Goal: Task Accomplishment & Management: Complete application form

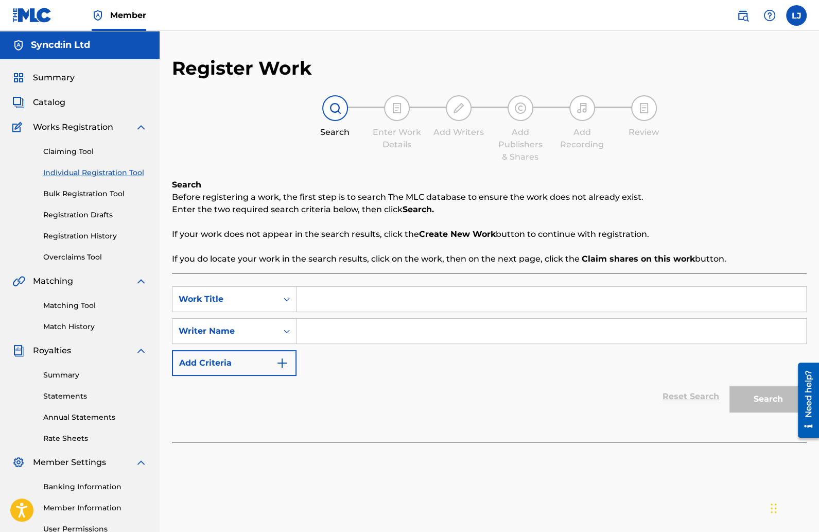
click at [337, 302] on input "Search Form" at bounding box center [552, 299] width 510 height 25
type input "2 Shot"
click at [351, 328] on input "Search Form" at bounding box center [552, 331] width 510 height 25
type input "[PERSON_NAME]"
click at [730, 386] on button "Search" at bounding box center [768, 399] width 77 height 26
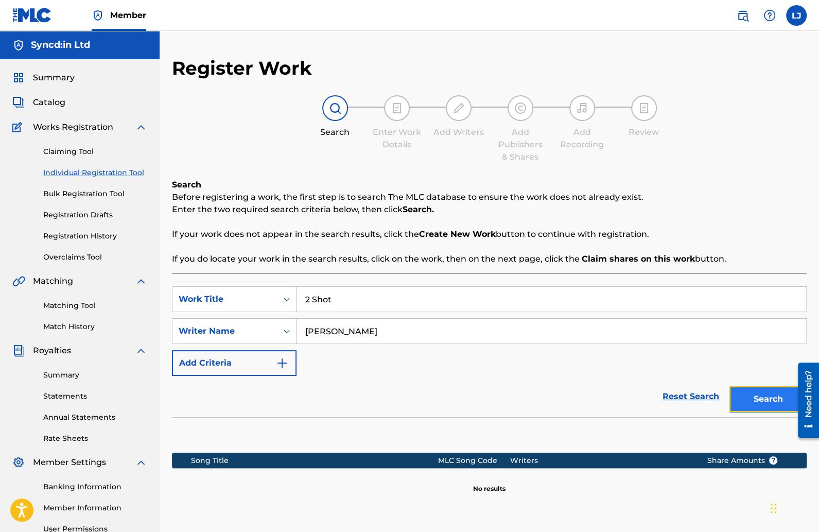
click at [748, 395] on button "Search" at bounding box center [768, 399] width 77 height 26
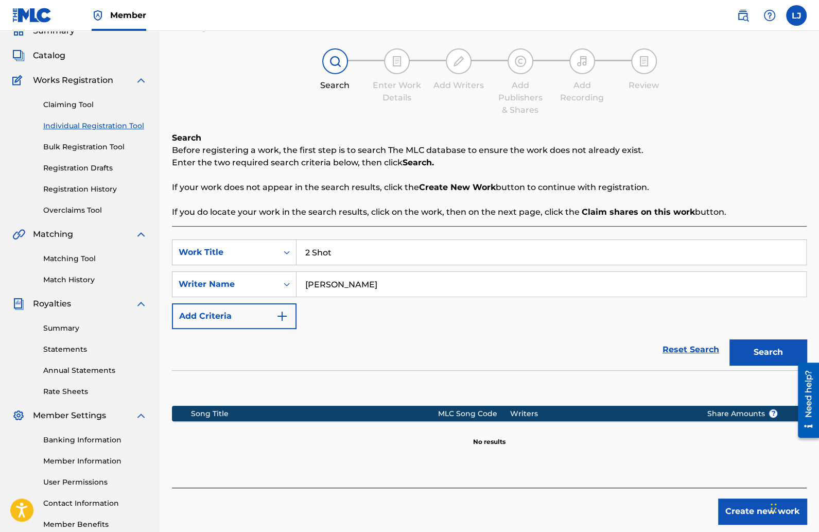
scroll to position [55, 0]
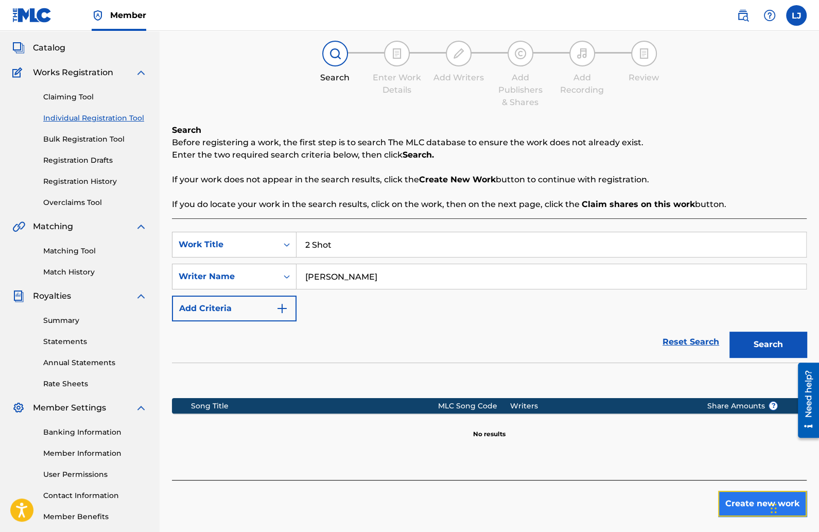
click at [727, 493] on button "Create new work" at bounding box center [762, 504] width 89 height 26
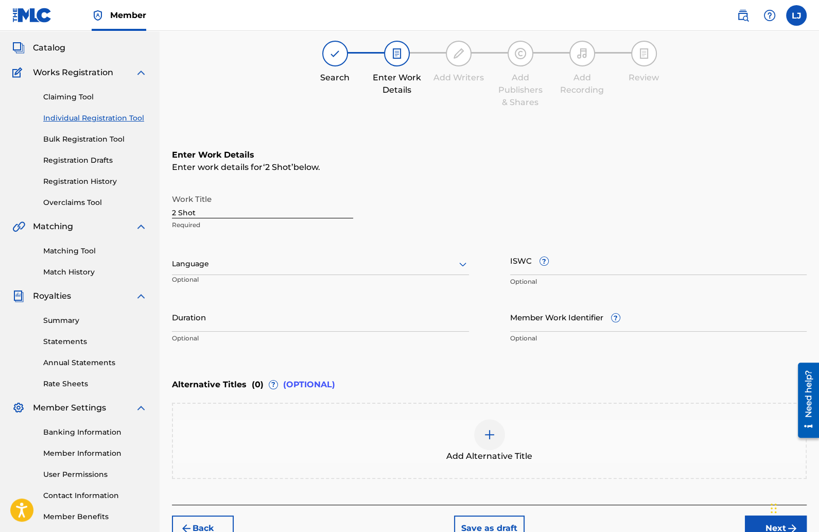
click at [235, 263] on div at bounding box center [320, 263] width 297 height 13
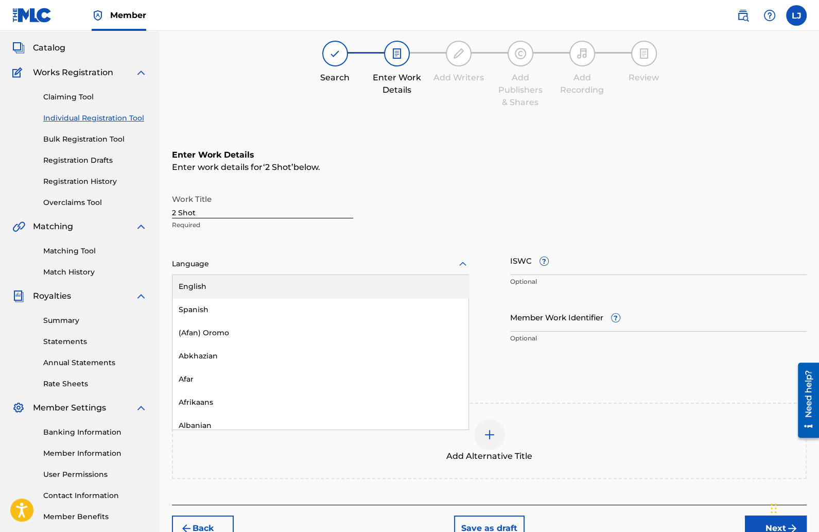
click at [224, 273] on div "Language" at bounding box center [320, 264] width 297 height 22
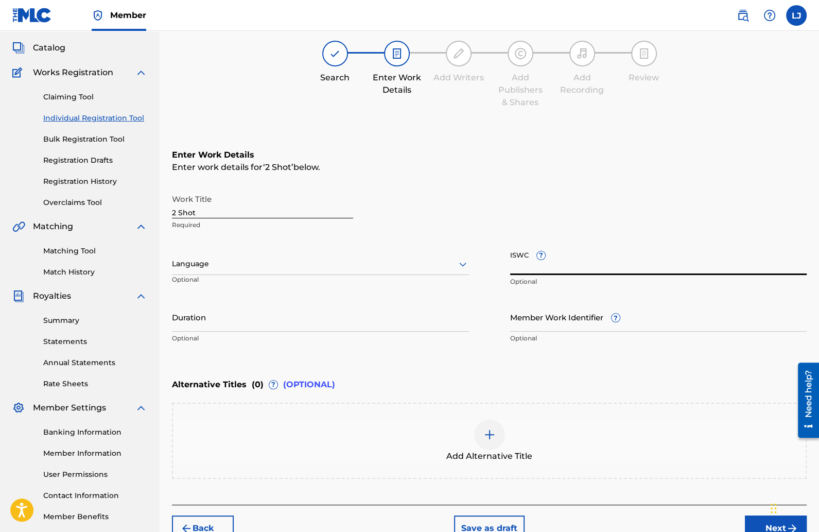
click at [552, 270] on input "ISWC ?" at bounding box center [658, 260] width 297 height 29
paste input "T-332.341.098-2"
type input "T-332.341.098-2"
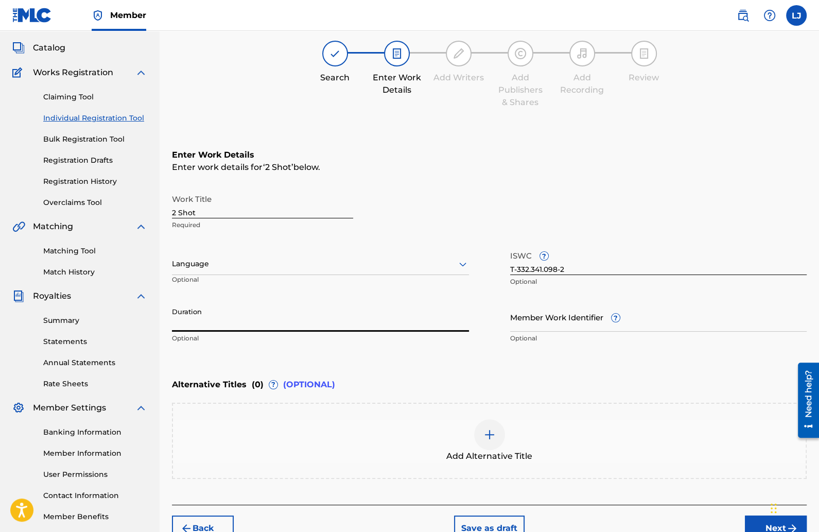
click at [331, 317] on input "Duration" at bounding box center [320, 316] width 297 height 29
type input "02:30"
click at [561, 374] on div "Alternative Titles ( 0 ) ? (OPTIONAL)" at bounding box center [489, 384] width 635 height 23
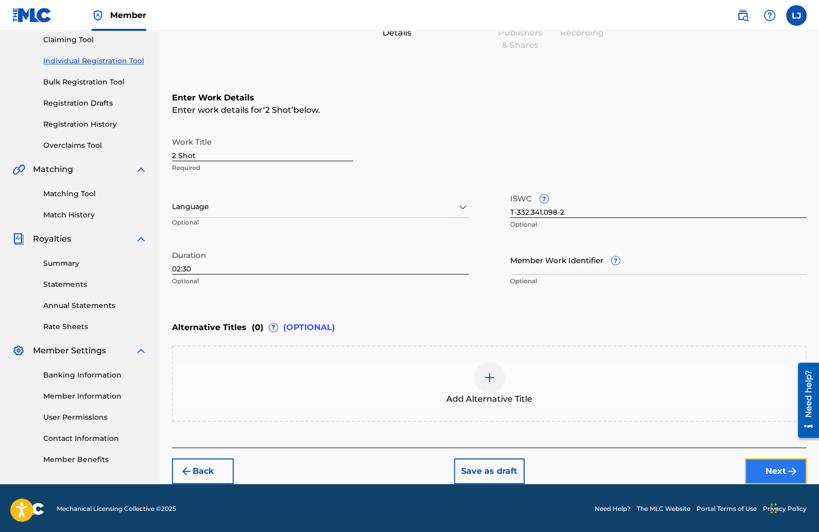
click at [759, 464] on button "Next" at bounding box center [776, 471] width 62 height 26
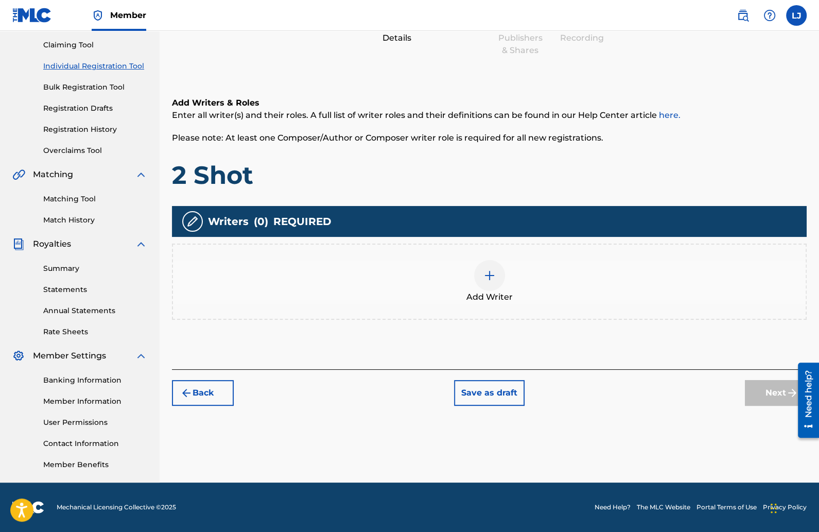
scroll to position [46, 0]
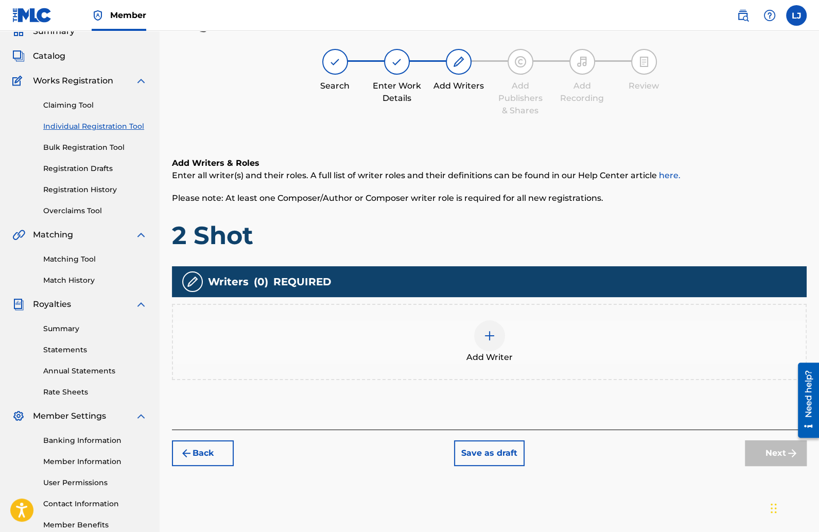
click at [488, 329] on img at bounding box center [489, 335] width 12 height 12
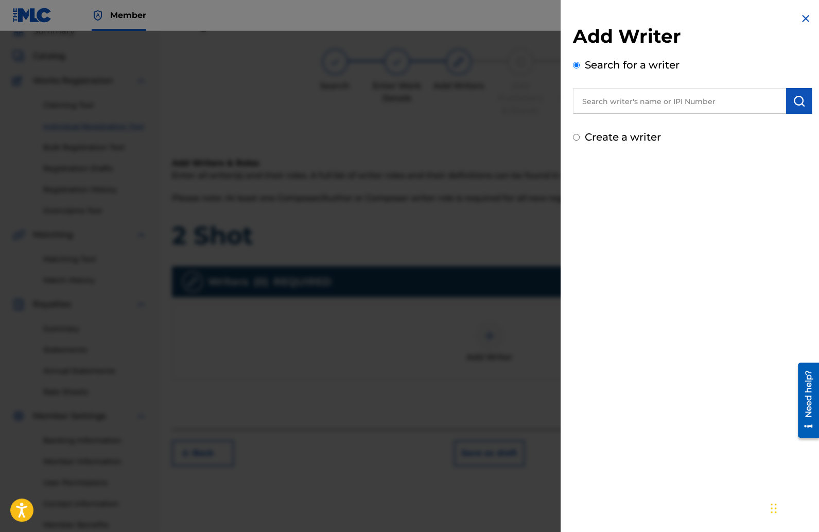
click at [602, 106] on input "text" at bounding box center [679, 101] width 213 height 26
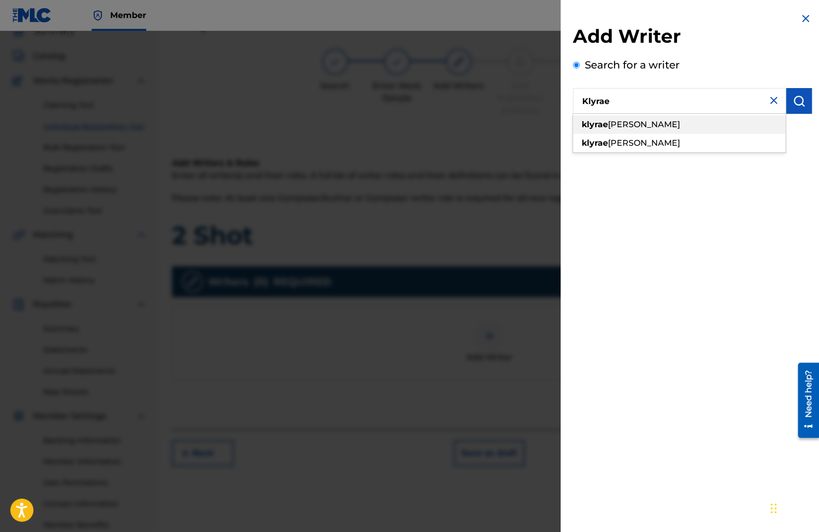
click at [626, 122] on span "[PERSON_NAME]" at bounding box center [644, 124] width 72 height 10
type input "klyrae [PERSON_NAME]"
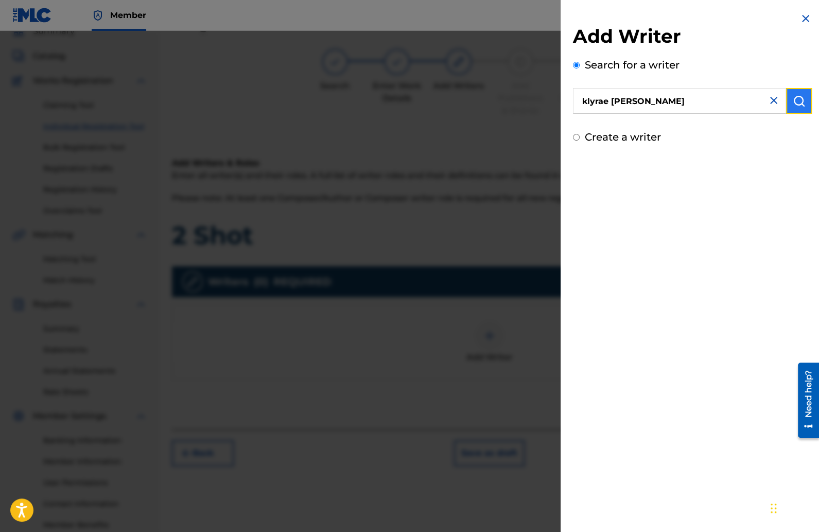
click at [795, 95] on img "submit" at bounding box center [799, 101] width 12 height 12
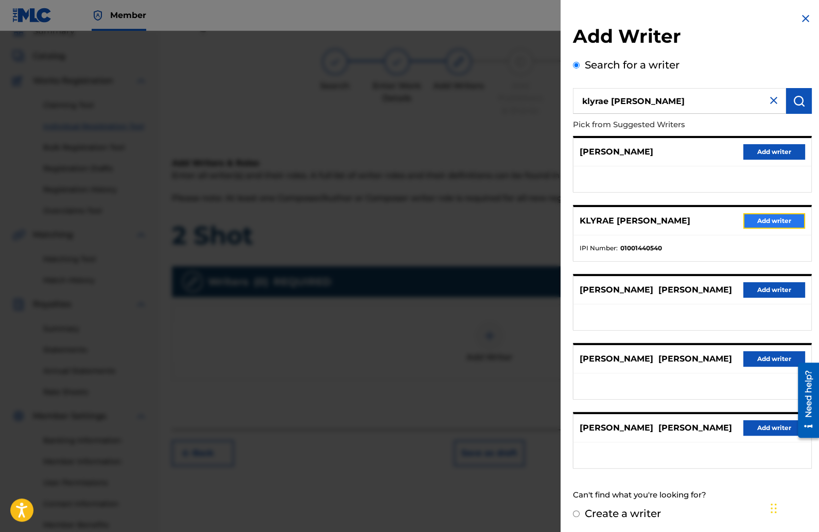
click at [749, 218] on button "Add writer" at bounding box center [774, 220] width 62 height 15
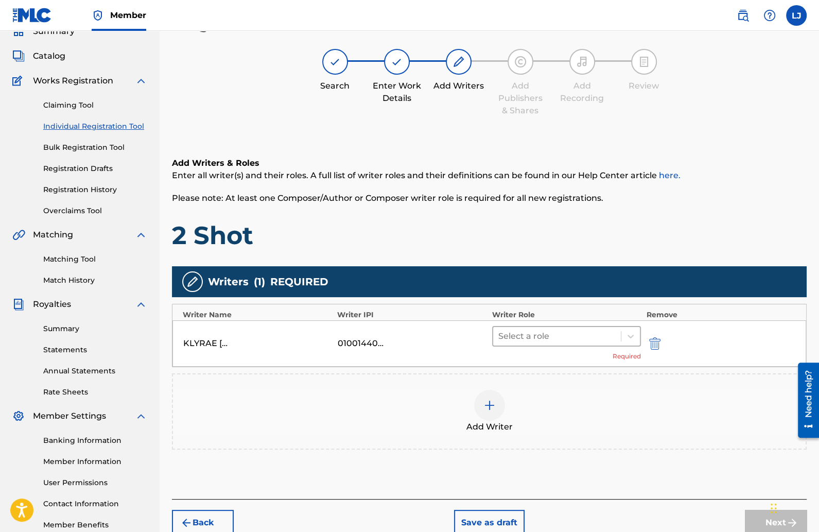
click at [536, 329] on div at bounding box center [557, 336] width 118 height 14
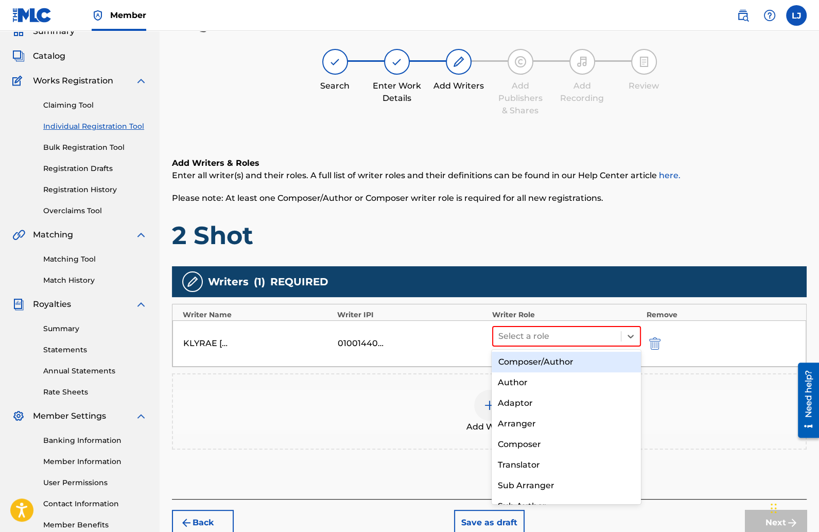
click at [531, 360] on div "Composer/Author" at bounding box center [566, 362] width 149 height 21
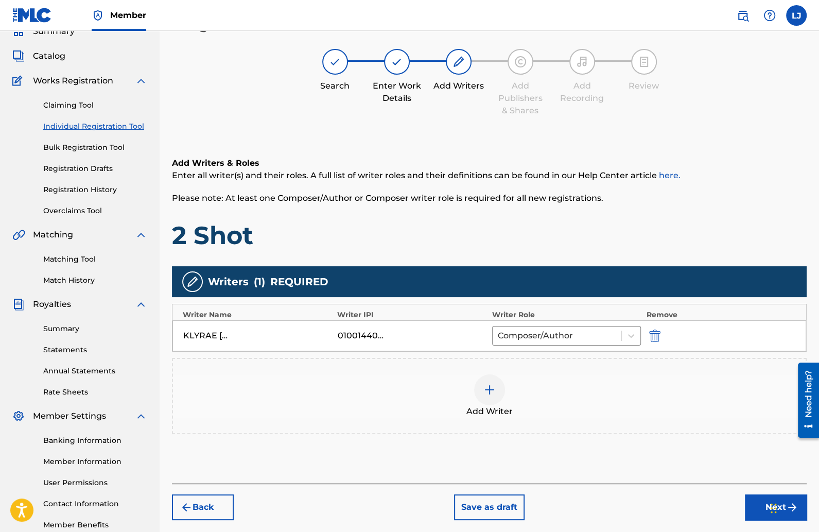
scroll to position [106, 0]
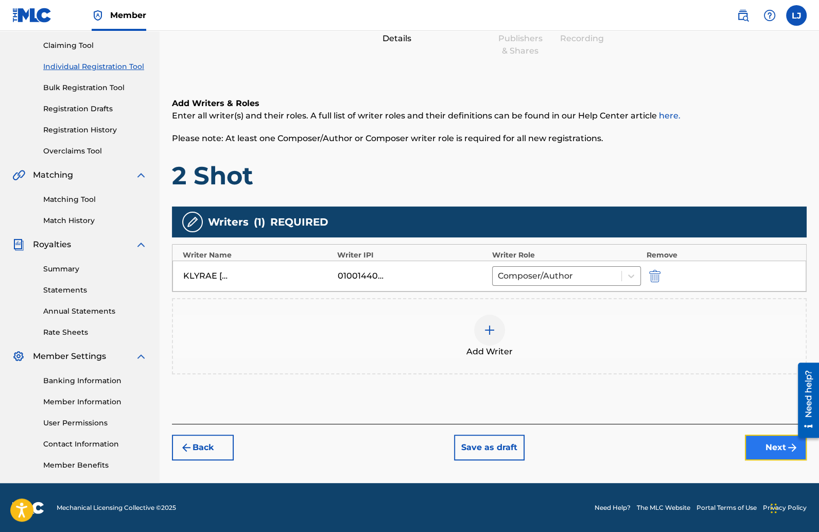
click at [749, 442] on button "Next" at bounding box center [776, 448] width 62 height 26
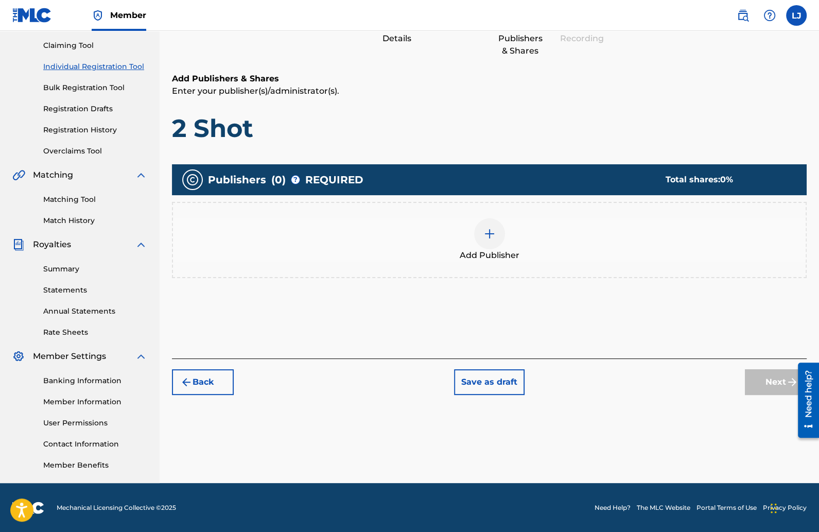
scroll to position [46, 0]
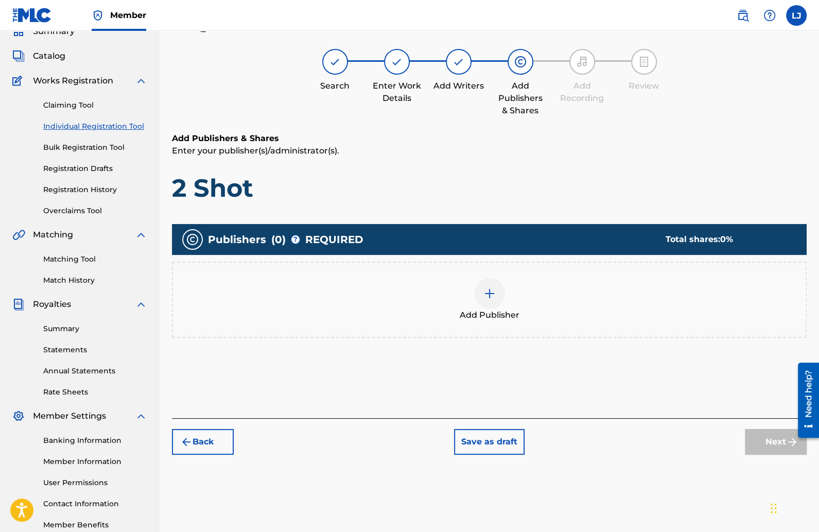
click at [492, 292] on img at bounding box center [489, 293] width 12 height 12
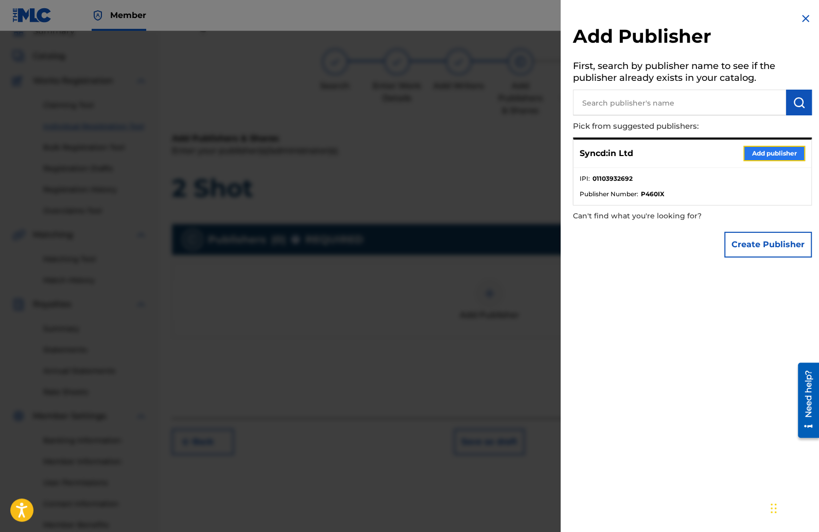
click at [754, 148] on button "Add publisher" at bounding box center [774, 153] width 62 height 15
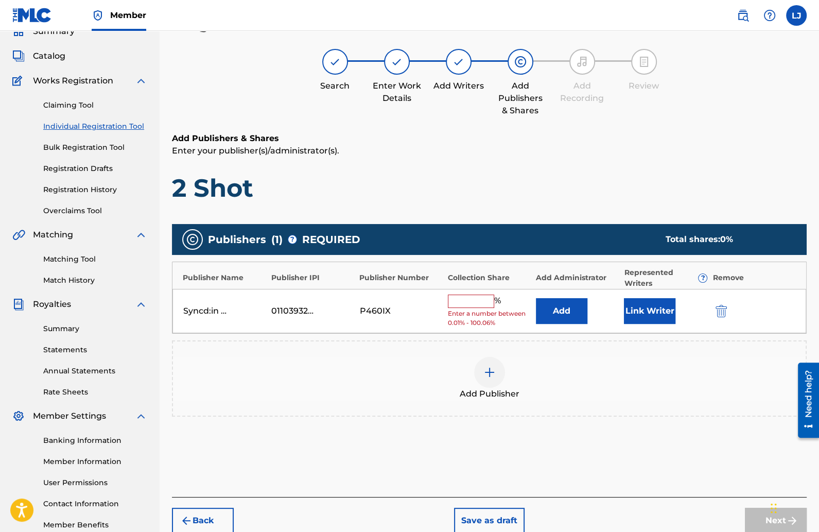
click at [468, 300] on input "text" at bounding box center [471, 300] width 46 height 13
type input "100"
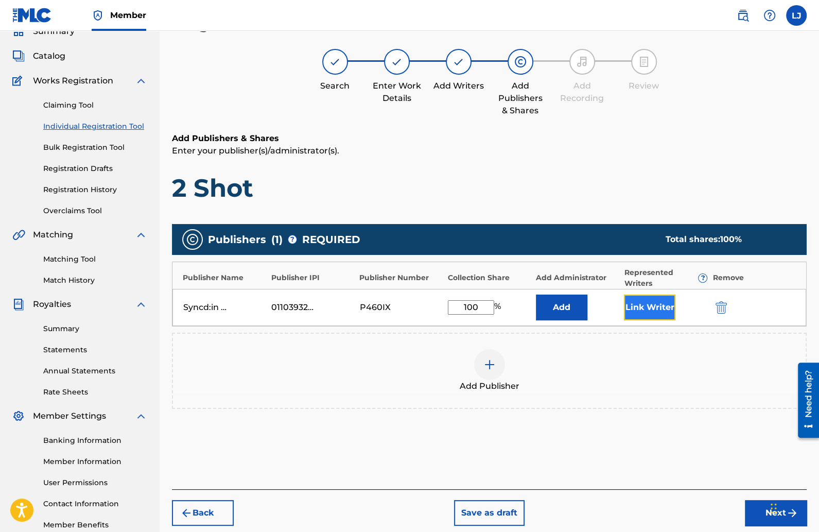
click at [641, 303] on button "Link Writer" at bounding box center [649, 307] width 51 height 26
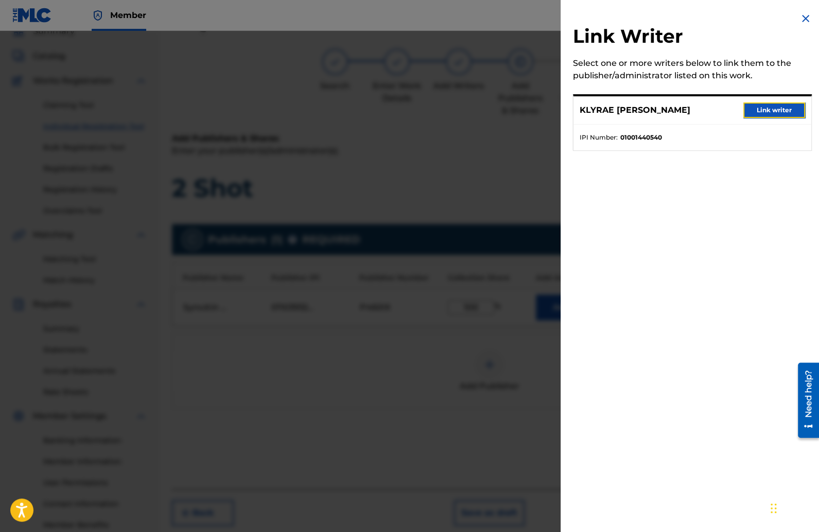
click at [749, 109] on button "Link writer" at bounding box center [774, 109] width 62 height 15
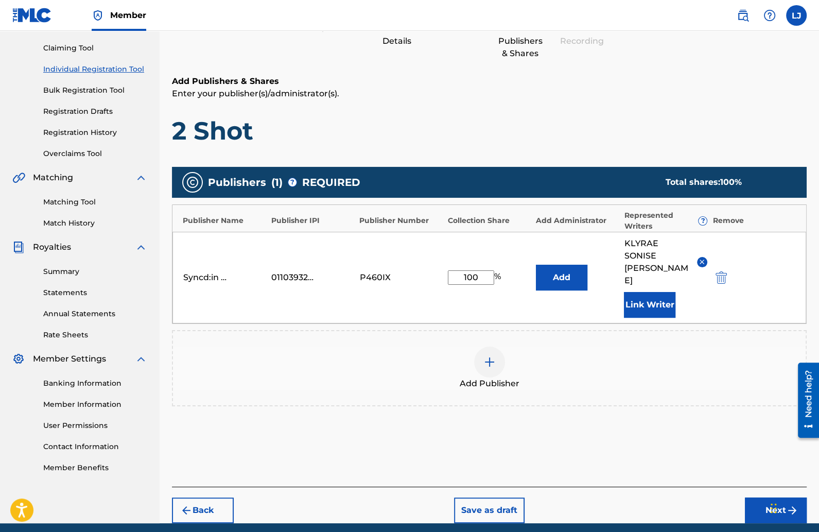
scroll to position [130, 0]
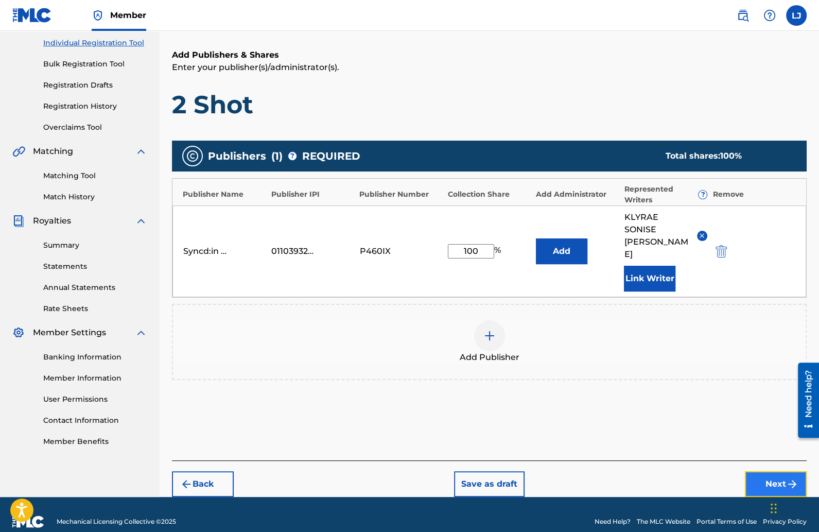
click at [757, 471] on button "Next" at bounding box center [776, 484] width 62 height 26
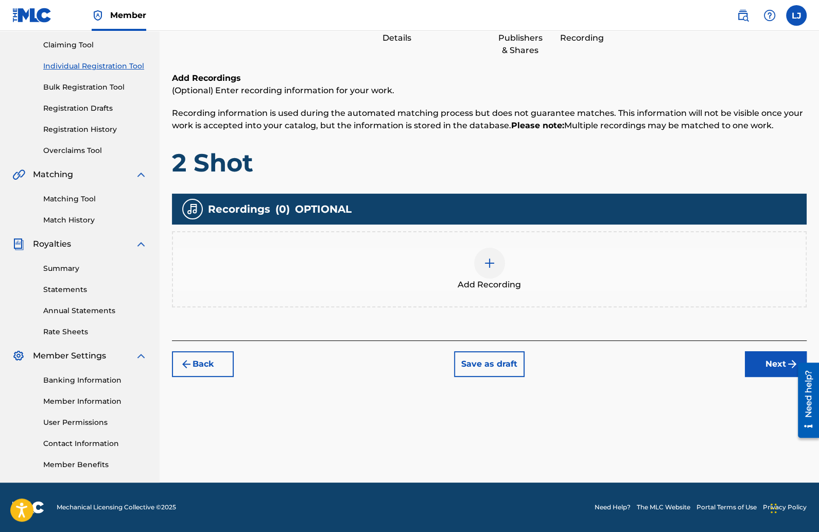
scroll to position [46, 0]
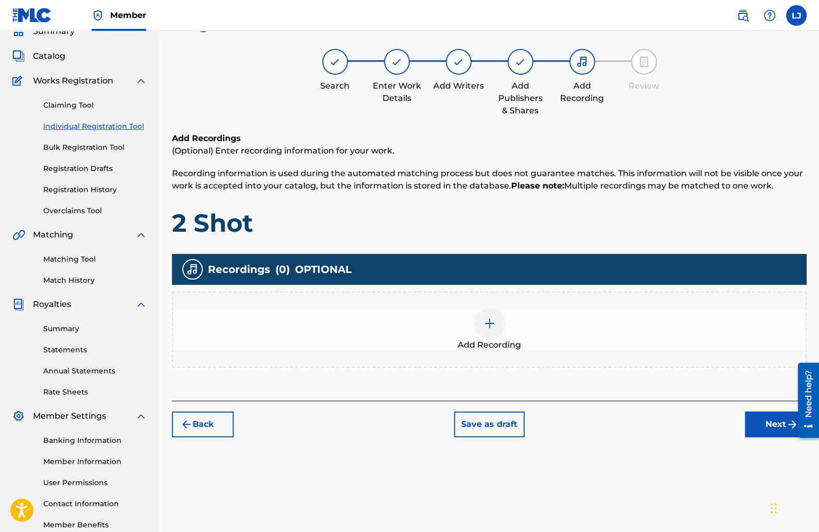
click at [490, 322] on img at bounding box center [489, 323] width 12 height 12
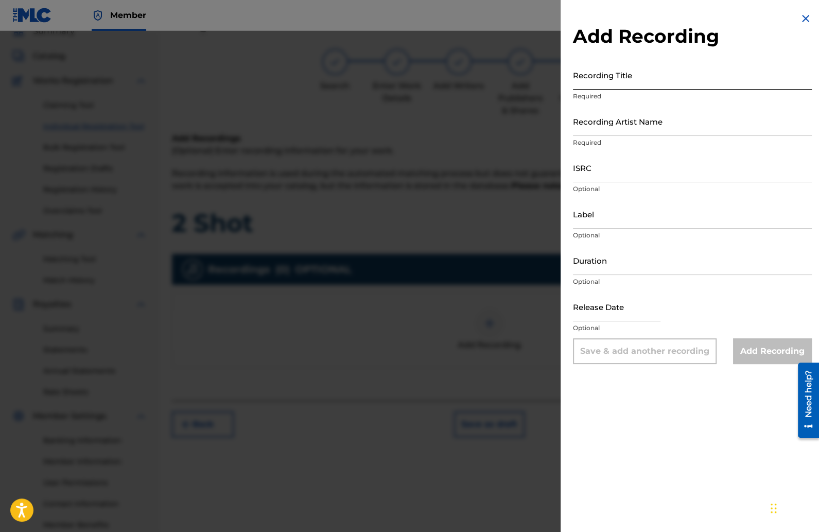
click at [601, 83] on input "Recording Title" at bounding box center [692, 74] width 239 height 29
type input "2 Shot"
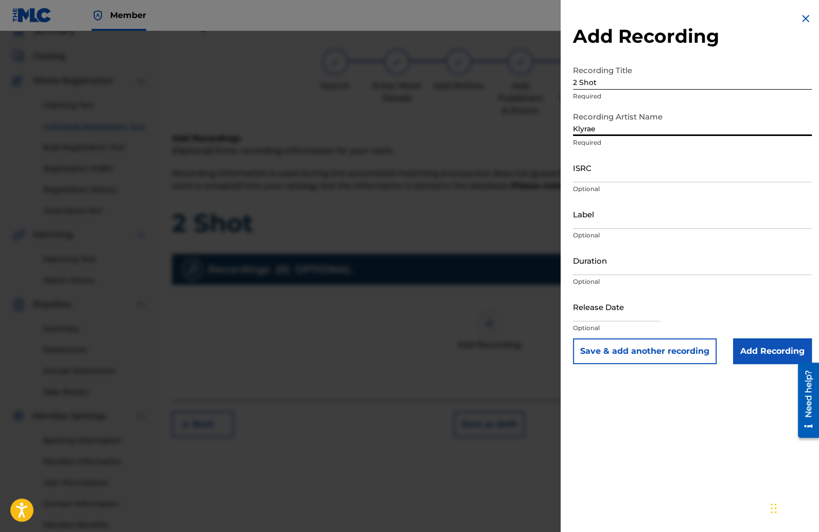
type input "Klyrae"
paste input "QzHnc2554931"
type input "QzHnc2554931"
click at [592, 267] on input "Duration" at bounding box center [692, 260] width 239 height 29
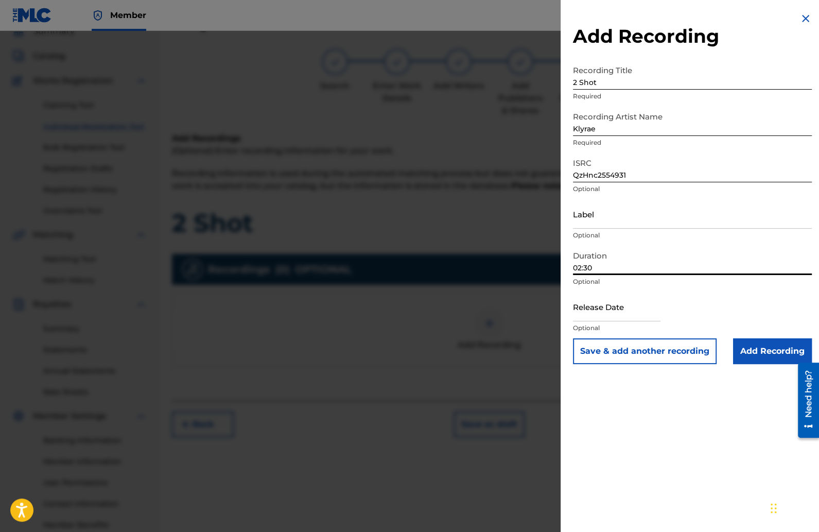
type input "02:30"
click at [586, 315] on input "text" at bounding box center [617, 306] width 88 height 29
select select "8"
select select "2025"
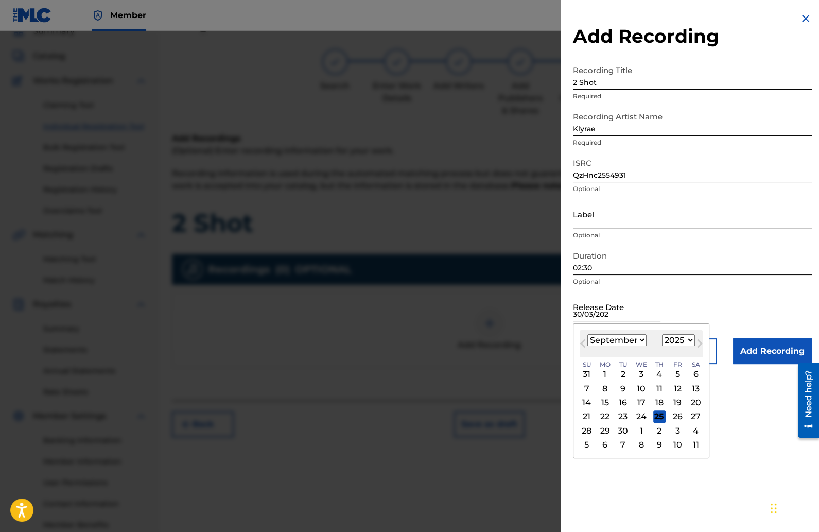
type input "[DATE]"
click at [703, 310] on div "Release Date Previous Month Next Month [DATE] January February March April May …" at bounding box center [692, 315] width 239 height 46
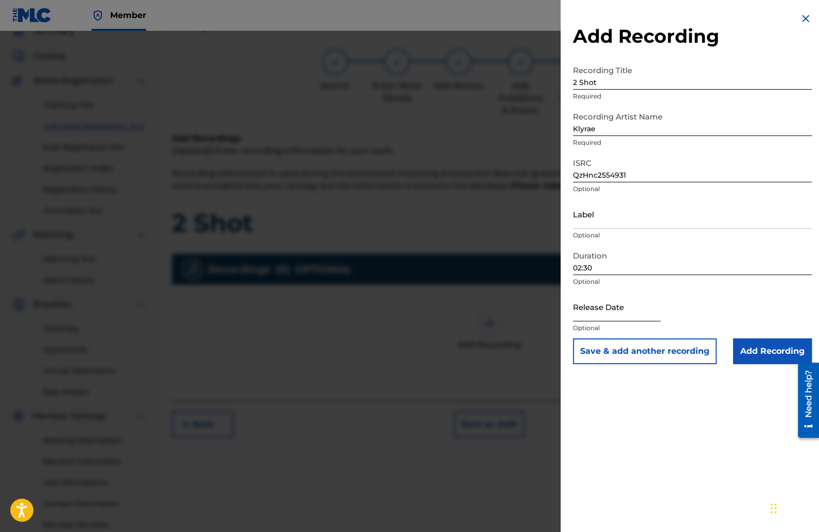
select select "8"
select select "2025"
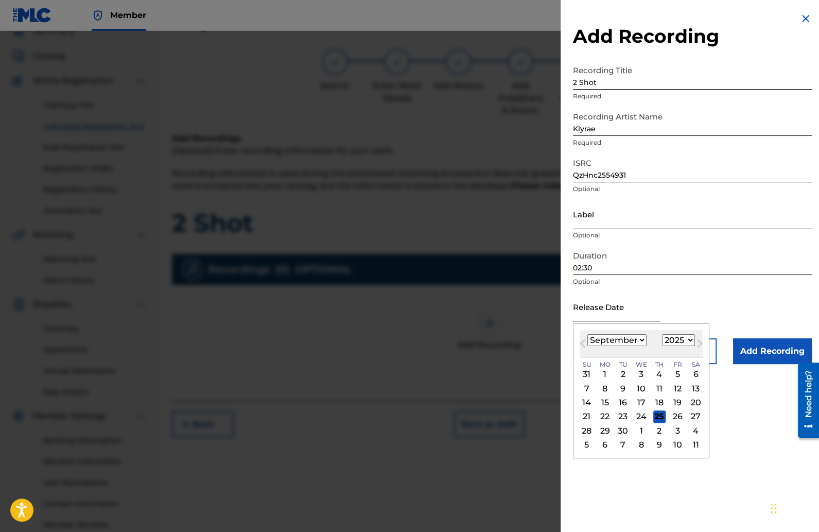
click at [611, 316] on input "text" at bounding box center [617, 306] width 88 height 29
click at [591, 338] on select "January February March April May June July August September October November De…" at bounding box center [616, 340] width 59 height 12
select select "2"
click at [587, 334] on select "January February March April May June July August September October November De…" at bounding box center [616, 340] width 59 height 12
click at [586, 441] on div "30" at bounding box center [587, 445] width 12 height 12
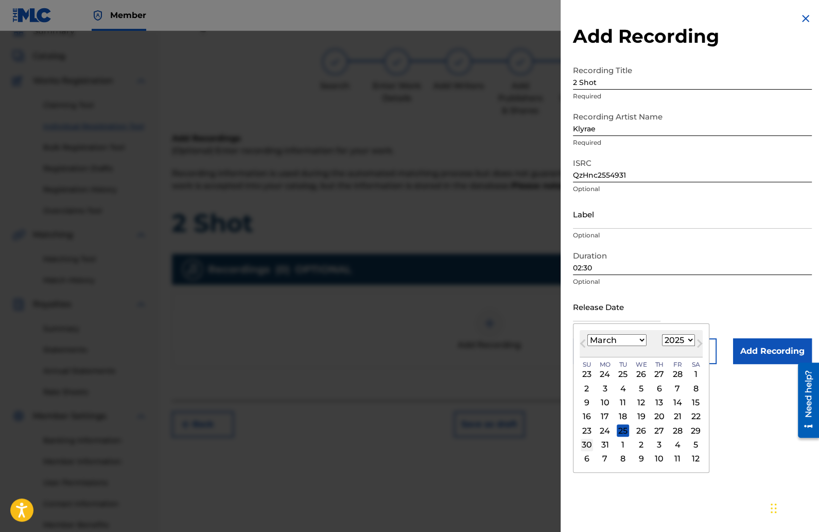
type input "[DATE]"
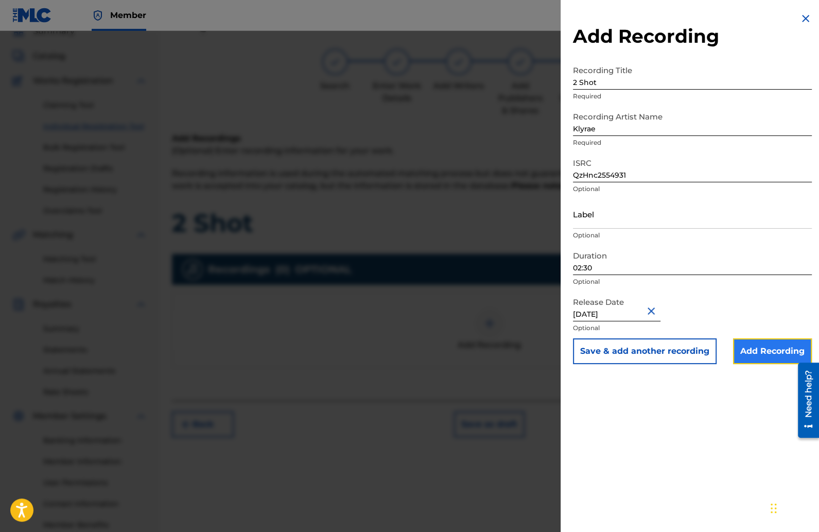
click at [751, 352] on input "Add Recording" at bounding box center [772, 351] width 79 height 26
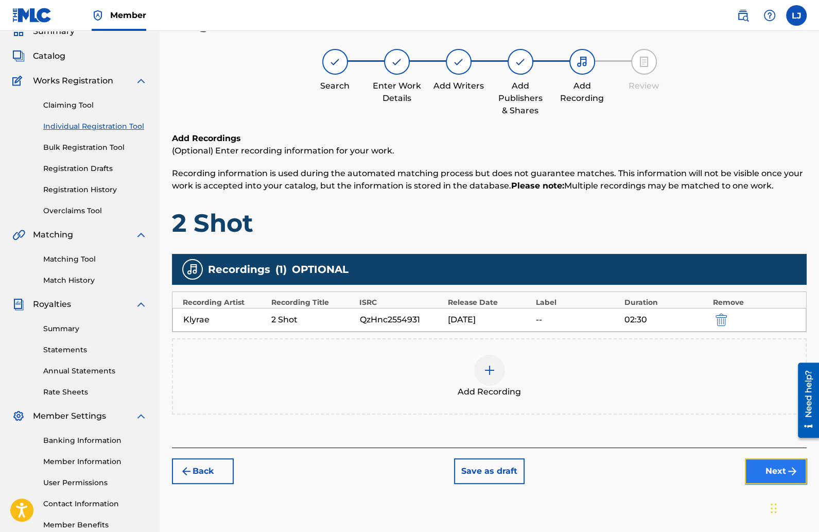
click at [754, 468] on button "Next" at bounding box center [776, 471] width 62 height 26
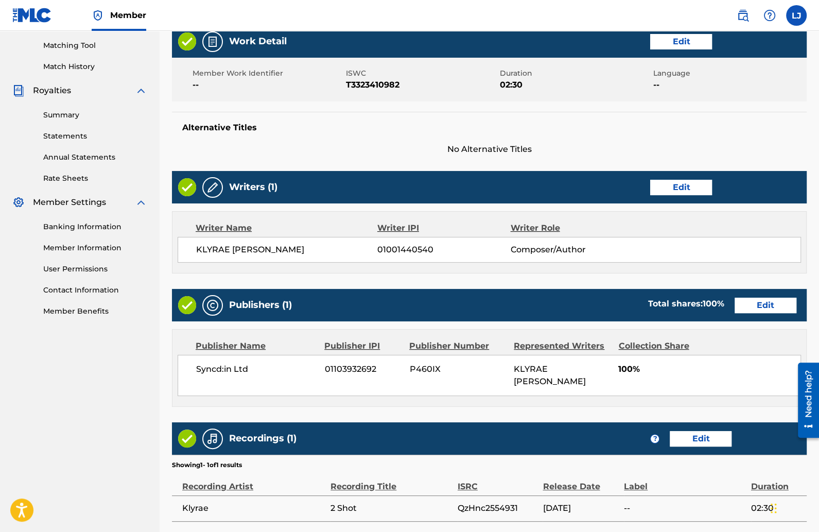
scroll to position [349, 0]
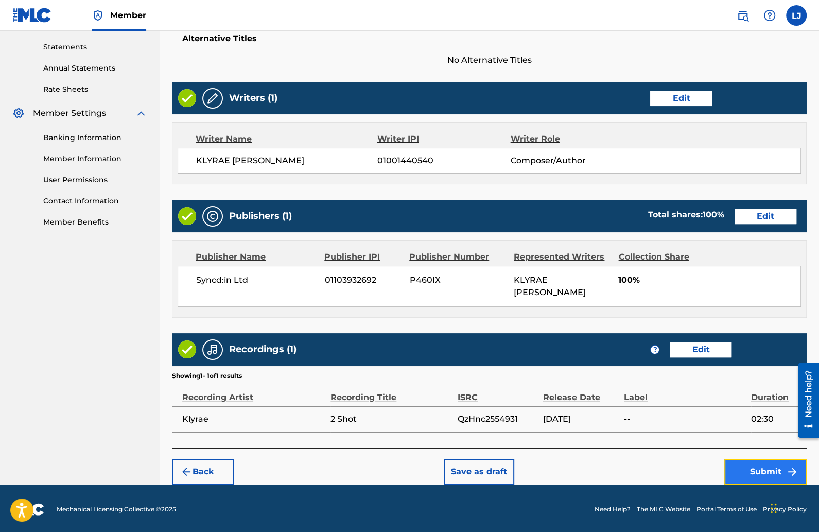
click at [742, 463] on button "Submit" at bounding box center [765, 472] width 82 height 26
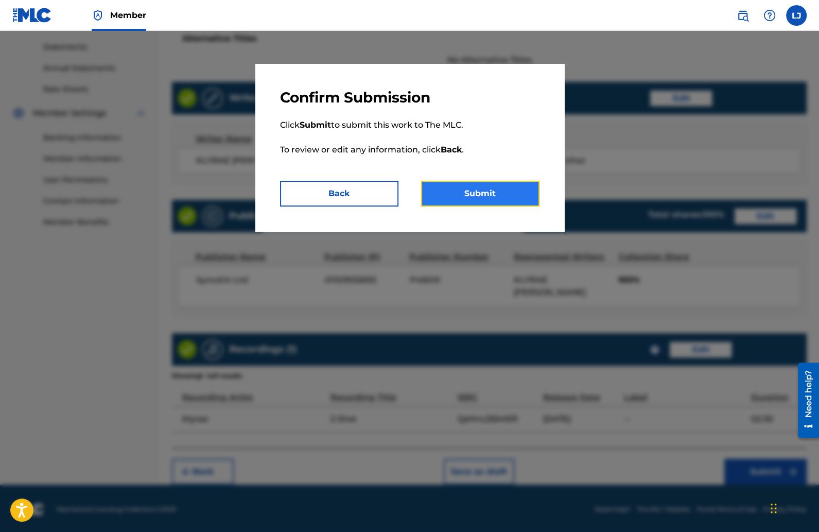
click at [459, 184] on button "Submit" at bounding box center [480, 194] width 118 height 26
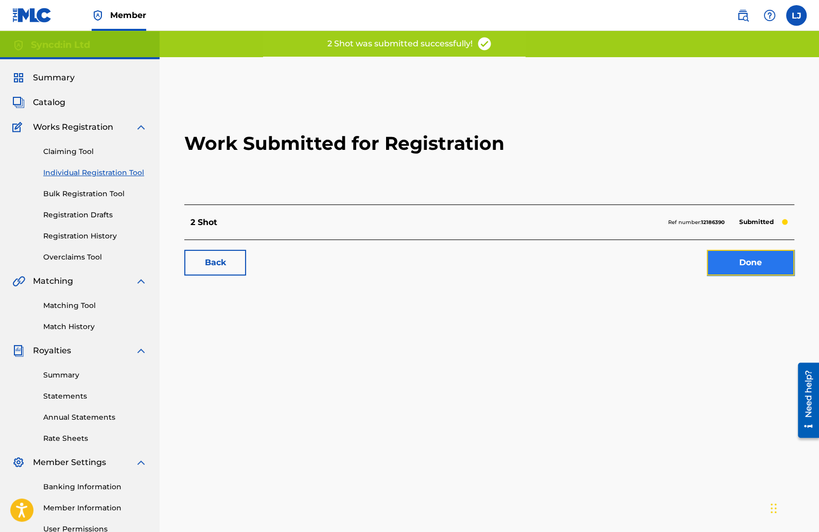
click at [726, 270] on link "Done" at bounding box center [751, 263] width 88 height 26
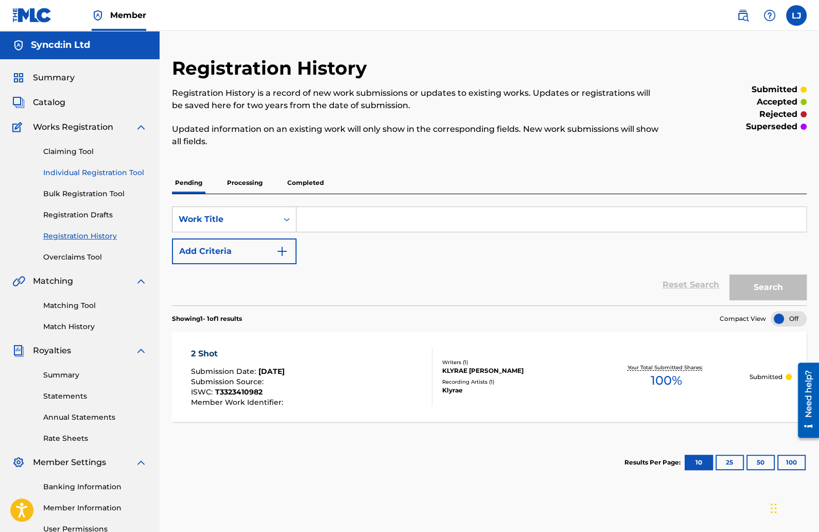
click at [112, 171] on link "Individual Registration Tool" at bounding box center [95, 172] width 104 height 11
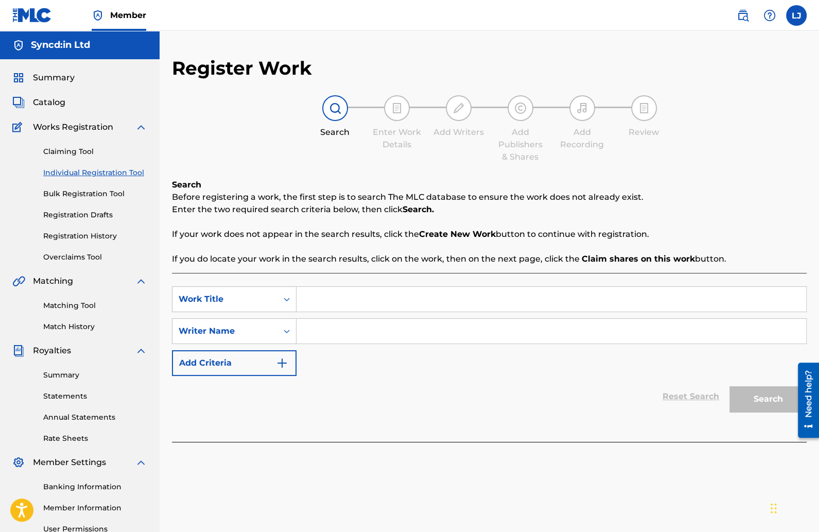
click at [325, 301] on input "Search Form" at bounding box center [552, 299] width 510 height 25
paste input "[GEOGRAPHIC_DATA]"
type input "[GEOGRAPHIC_DATA]"
click at [352, 332] on input "Search Form" at bounding box center [552, 331] width 510 height 25
type input "[PERSON_NAME]"
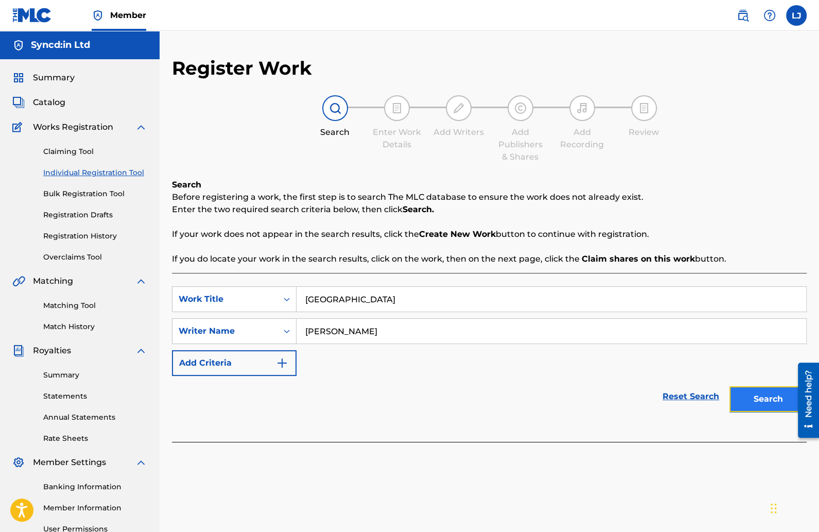
click at [751, 387] on button "Search" at bounding box center [768, 399] width 77 height 26
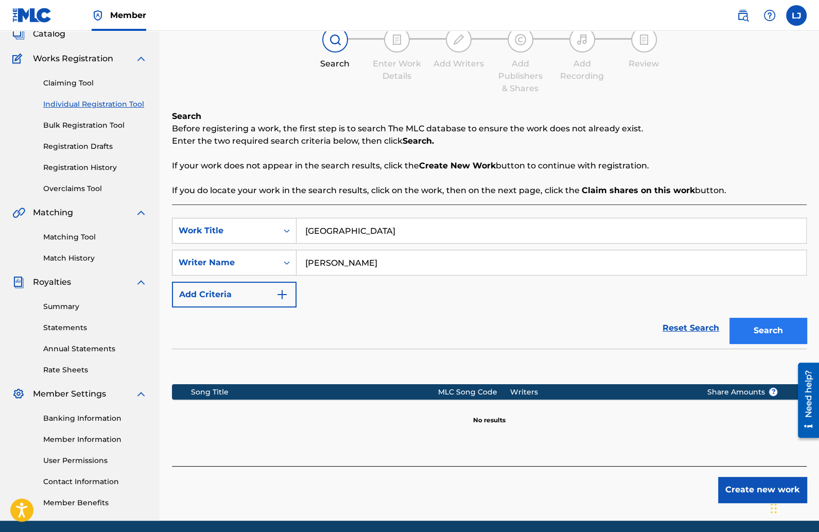
scroll to position [106, 0]
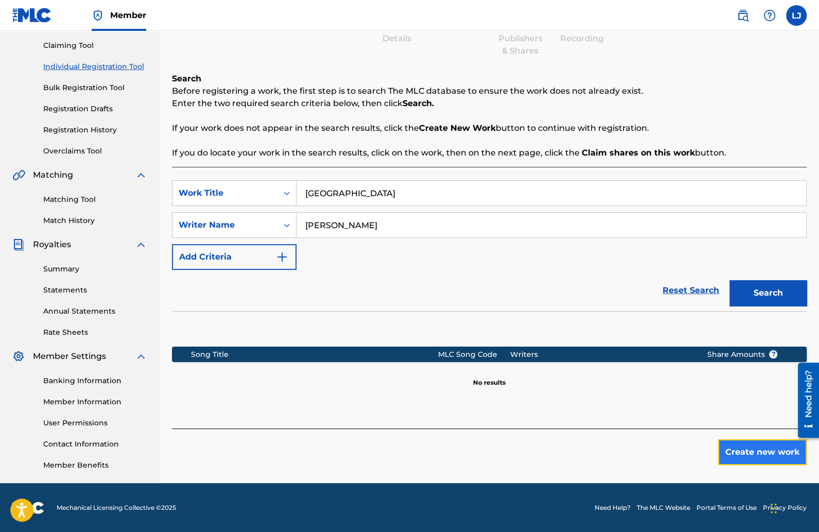
click at [736, 447] on button "Create new work" at bounding box center [762, 452] width 89 height 26
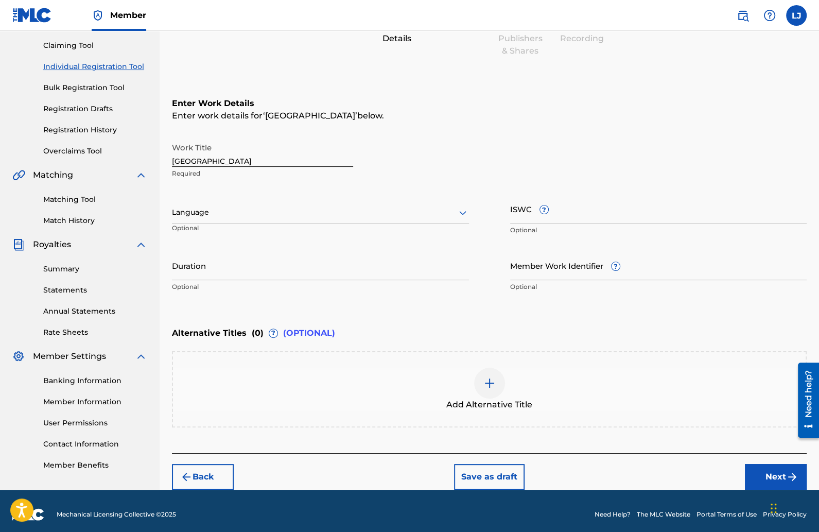
click at [274, 214] on div at bounding box center [320, 212] width 297 height 13
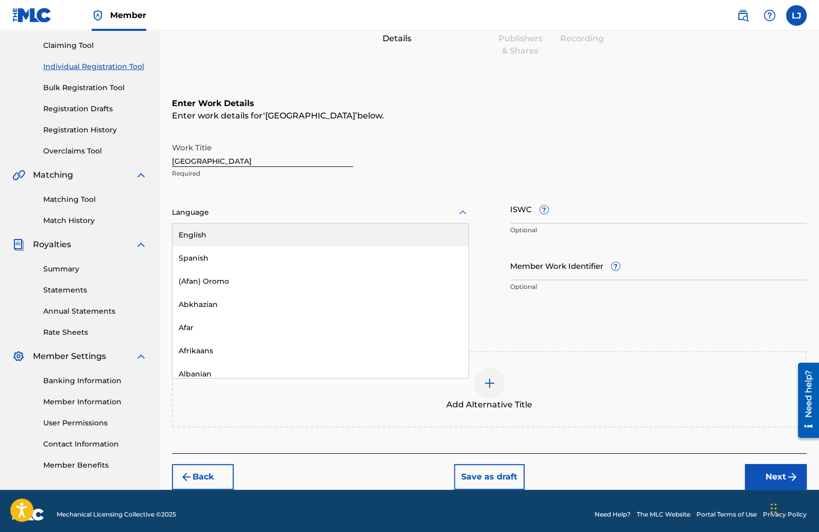
click at [238, 236] on div "English" at bounding box center [320, 234] width 296 height 23
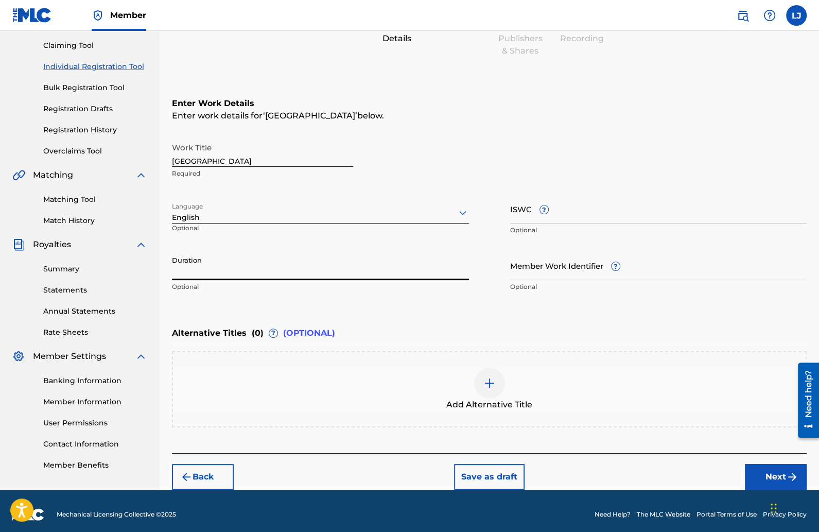
click at [224, 270] on input "Duration" at bounding box center [320, 265] width 297 height 29
type input "02:47"
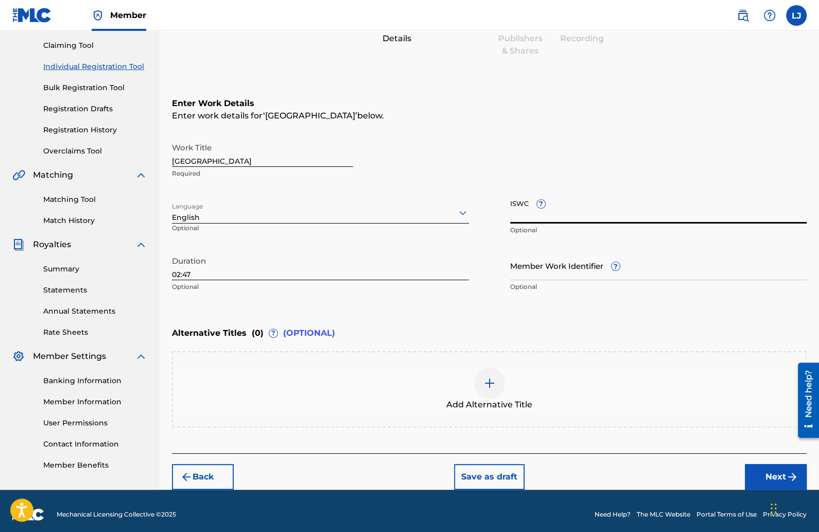
click at [524, 217] on input "ISWC ?" at bounding box center [658, 208] width 297 height 29
paste input "T-332.341.087-9"
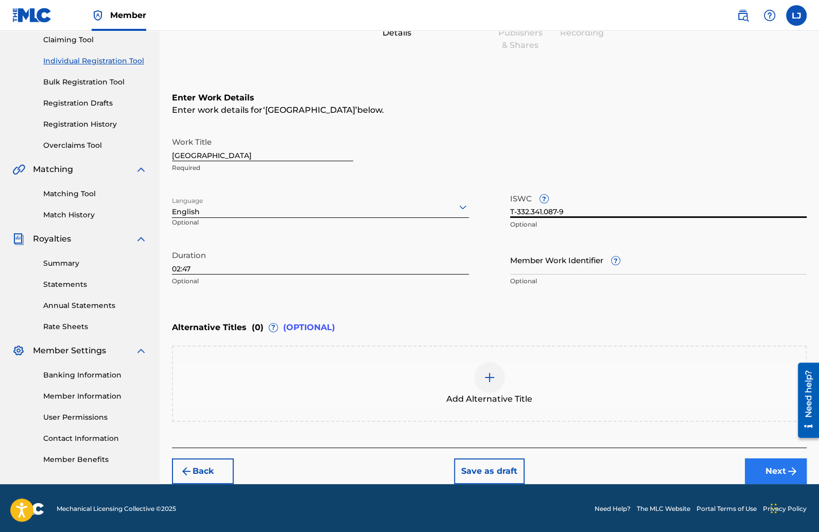
type input "T-332.341.087-9"
click at [752, 461] on button "Next" at bounding box center [776, 471] width 62 height 26
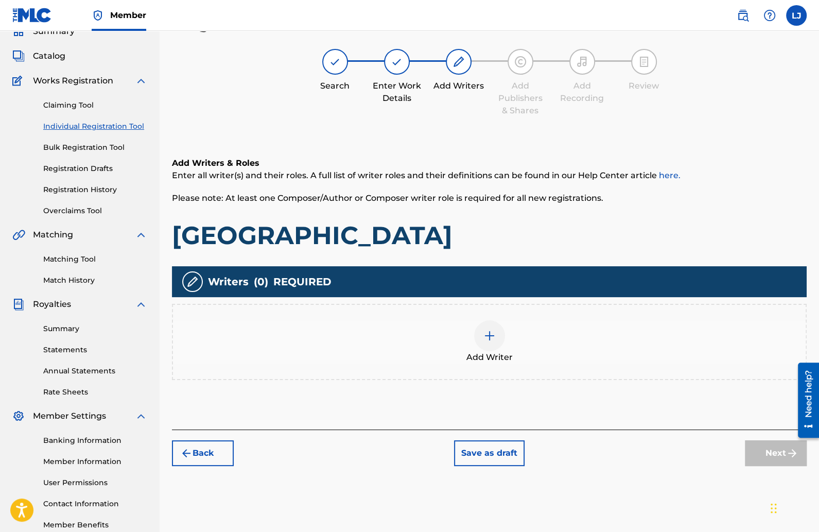
scroll to position [46, 0]
click at [481, 336] on div at bounding box center [489, 335] width 31 height 31
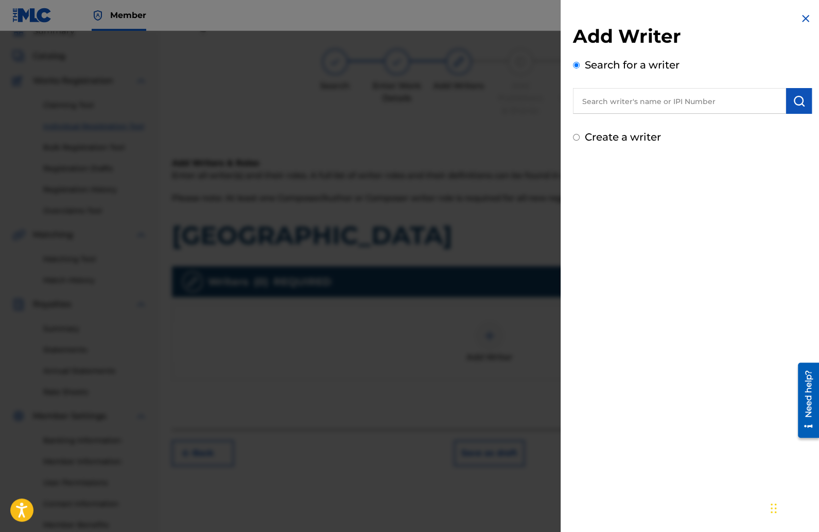
click at [597, 103] on input "text" at bounding box center [679, 101] width 213 height 26
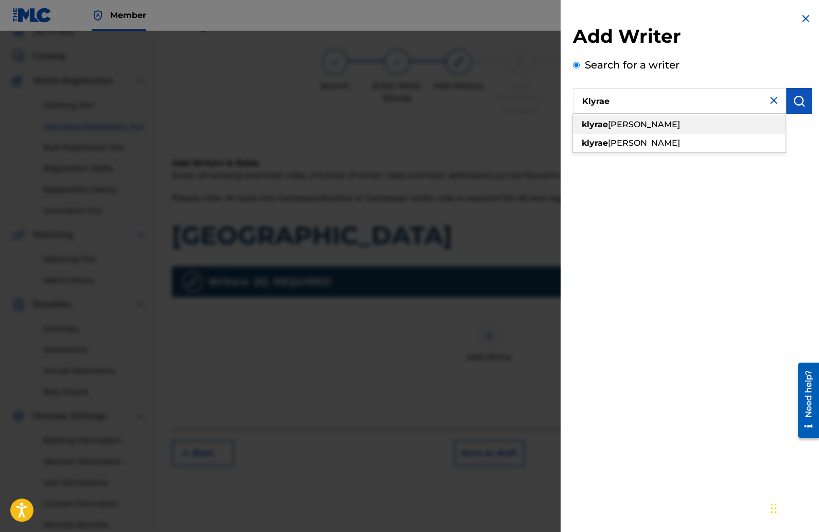
click at [602, 121] on strong "klyrae" at bounding box center [595, 124] width 26 height 10
type input "klyrae [PERSON_NAME]"
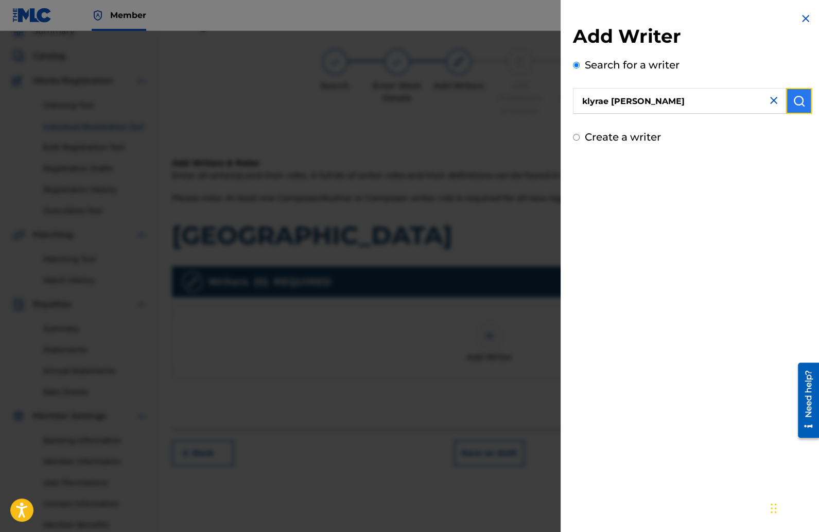
click at [793, 102] on img "submit" at bounding box center [799, 101] width 12 height 12
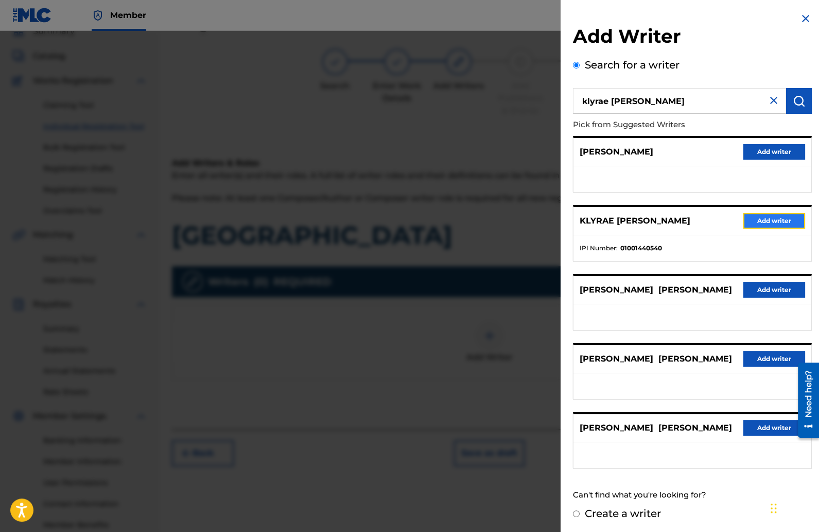
click at [765, 221] on button "Add writer" at bounding box center [774, 220] width 62 height 15
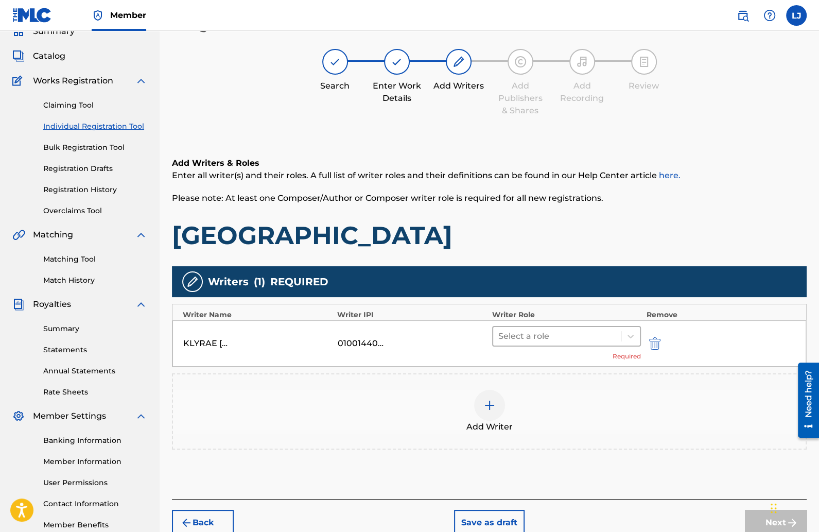
click at [541, 333] on div at bounding box center [557, 336] width 118 height 14
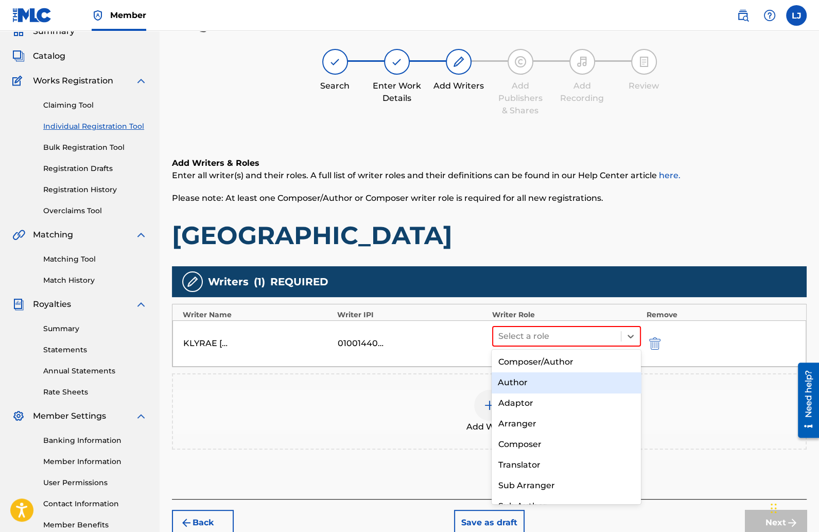
click at [529, 380] on div "Author" at bounding box center [566, 382] width 149 height 21
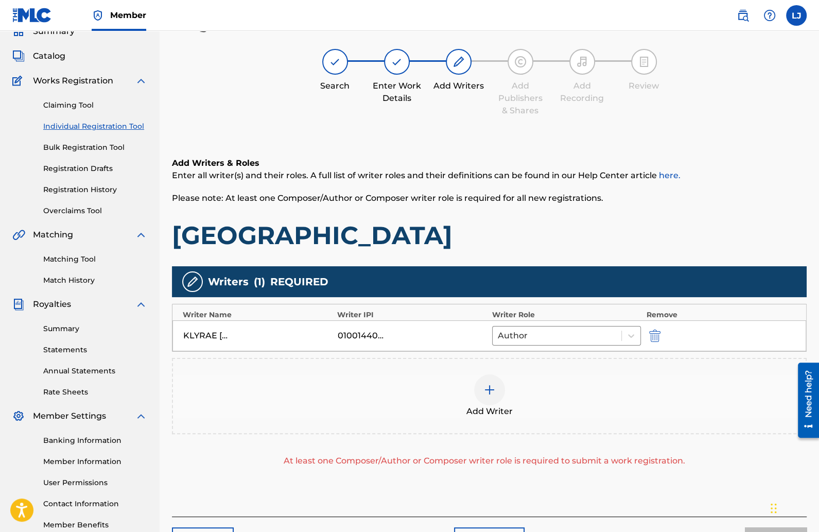
click at [489, 384] on img at bounding box center [489, 390] width 12 height 12
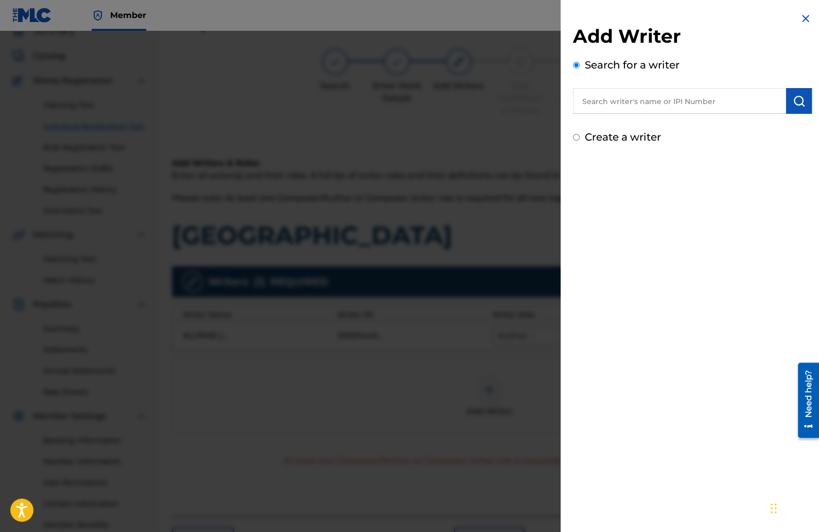
click at [622, 103] on input "text" at bounding box center [679, 101] width 213 height 26
click at [622, 123] on span "banks" at bounding box center [624, 124] width 26 height 10
type input "trillary banks"
click at [799, 101] on img "submit" at bounding box center [799, 101] width 12 height 12
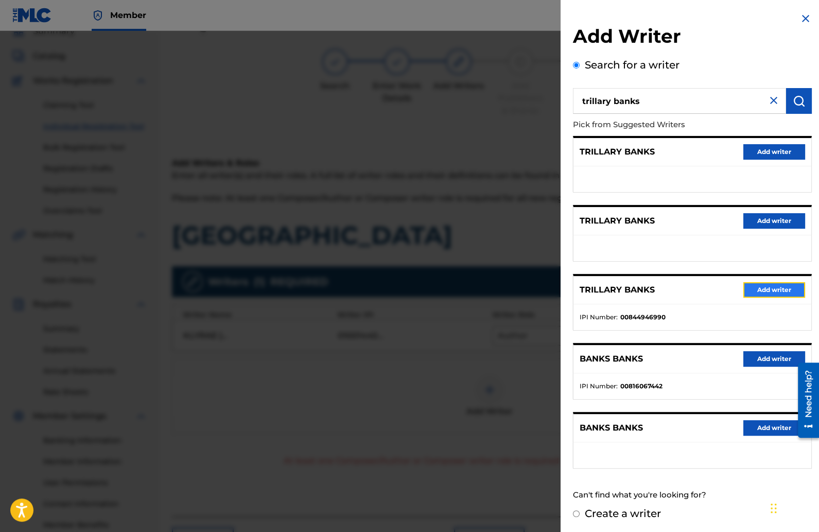
click at [760, 289] on button "Add writer" at bounding box center [774, 289] width 62 height 15
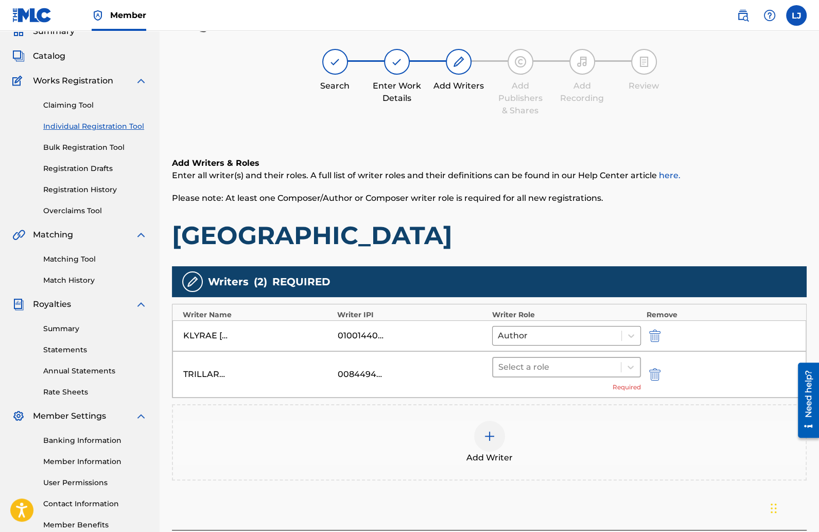
click at [605, 369] on div at bounding box center [557, 367] width 118 height 14
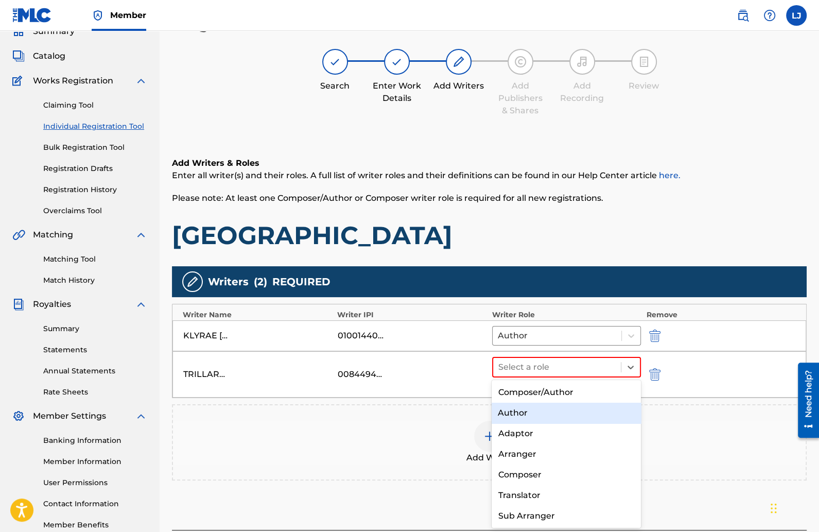
click at [541, 411] on div "Author" at bounding box center [566, 413] width 149 height 21
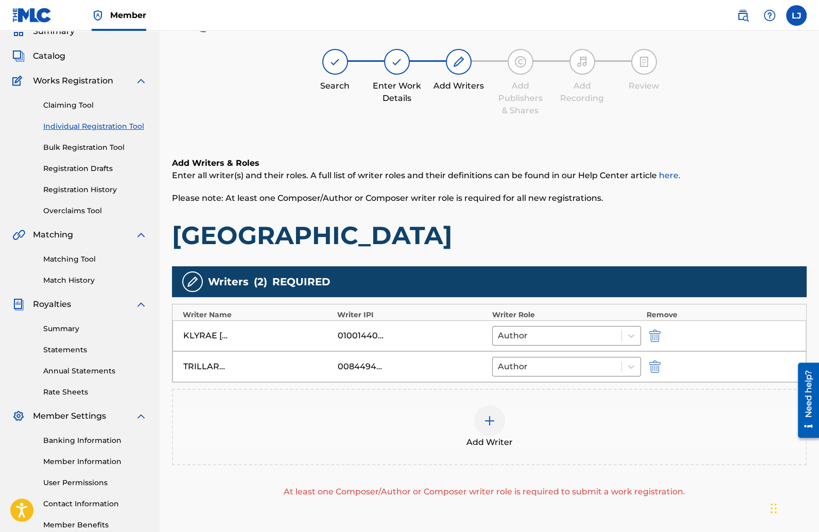
click at [490, 418] on img at bounding box center [489, 420] width 12 height 12
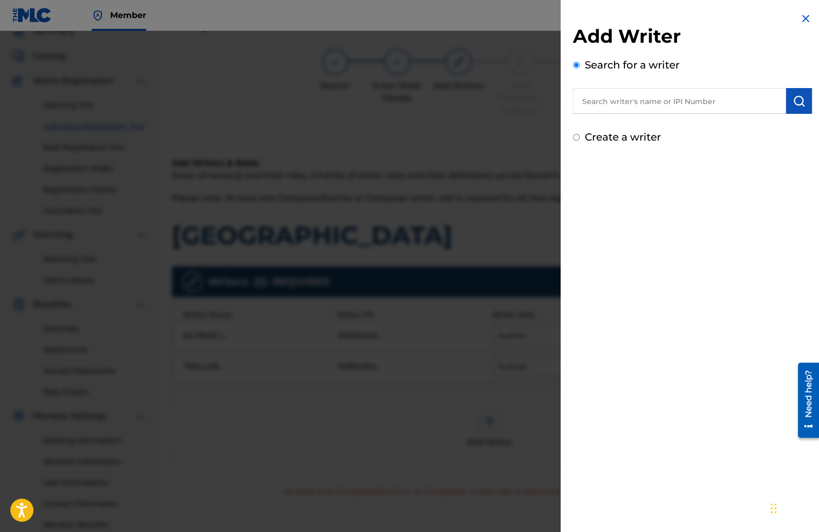
click at [598, 95] on input "text" at bounding box center [679, 101] width 213 height 26
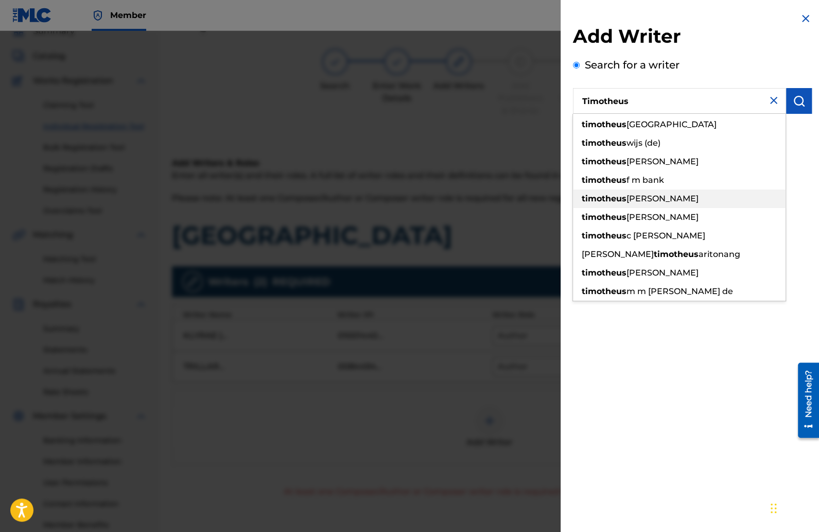
click at [639, 196] on span "[PERSON_NAME]" at bounding box center [663, 199] width 72 height 10
type input "[PERSON_NAME]"
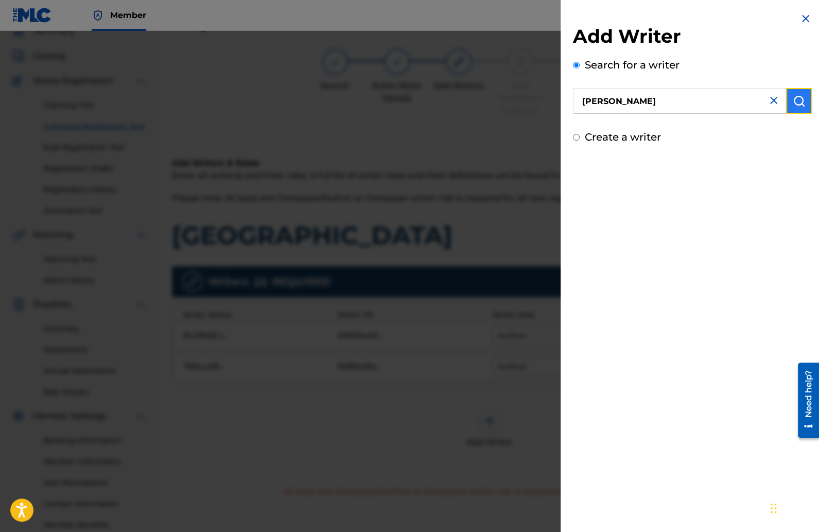
click at [793, 104] on img "submit" at bounding box center [799, 101] width 12 height 12
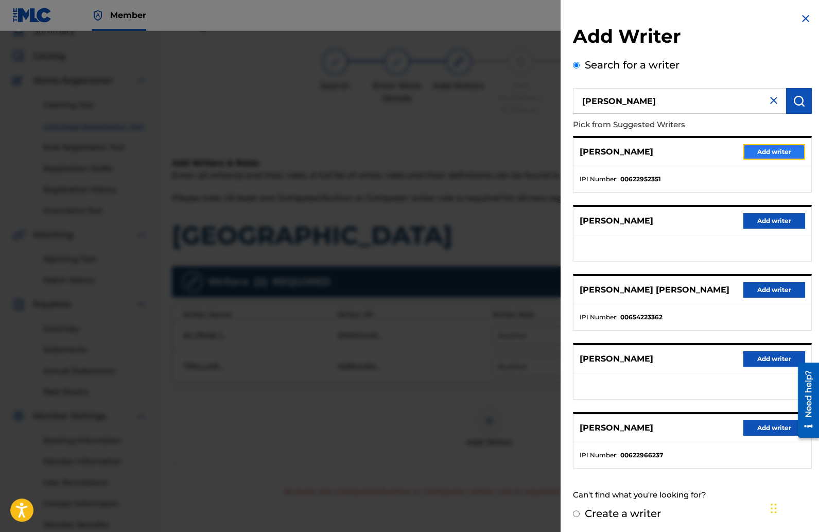
click at [756, 148] on button "Add writer" at bounding box center [774, 151] width 62 height 15
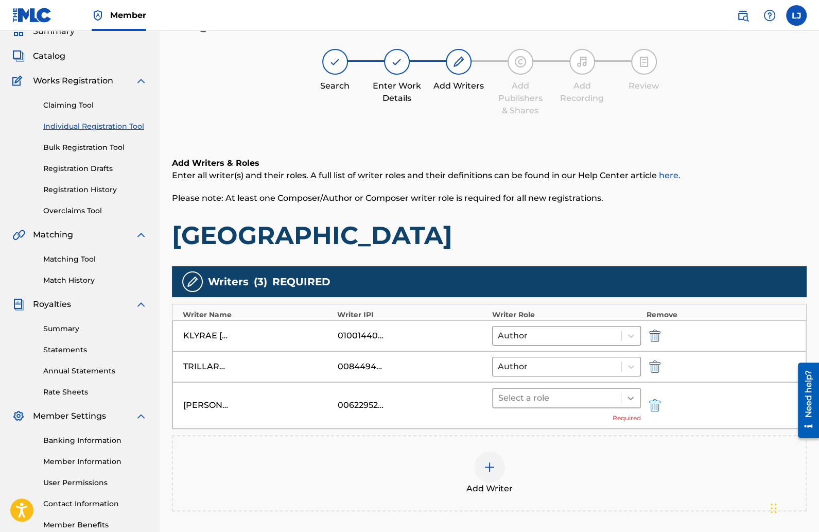
click at [633, 398] on icon at bounding box center [631, 398] width 10 height 10
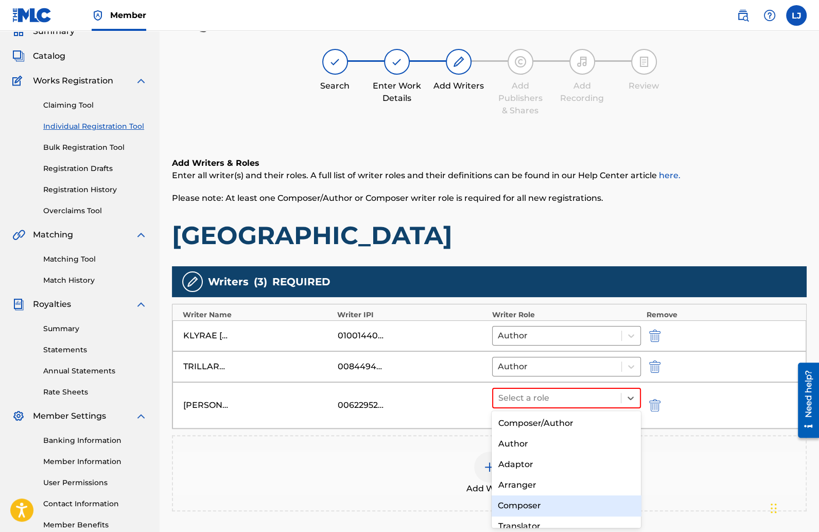
click at [530, 500] on div "Composer" at bounding box center [566, 505] width 149 height 21
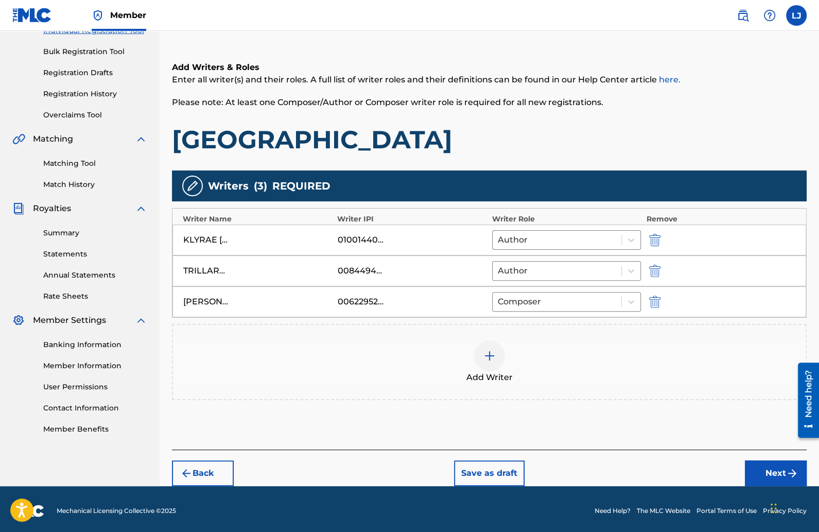
scroll to position [144, 0]
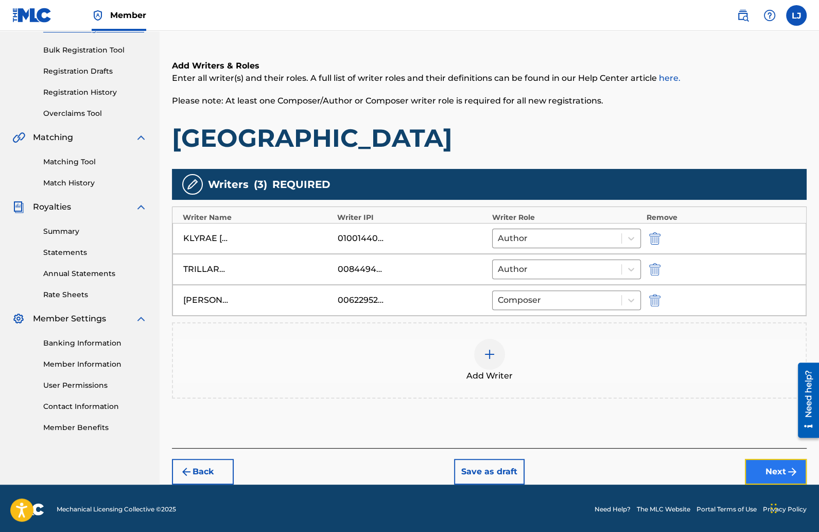
click at [760, 459] on button "Next" at bounding box center [776, 472] width 62 height 26
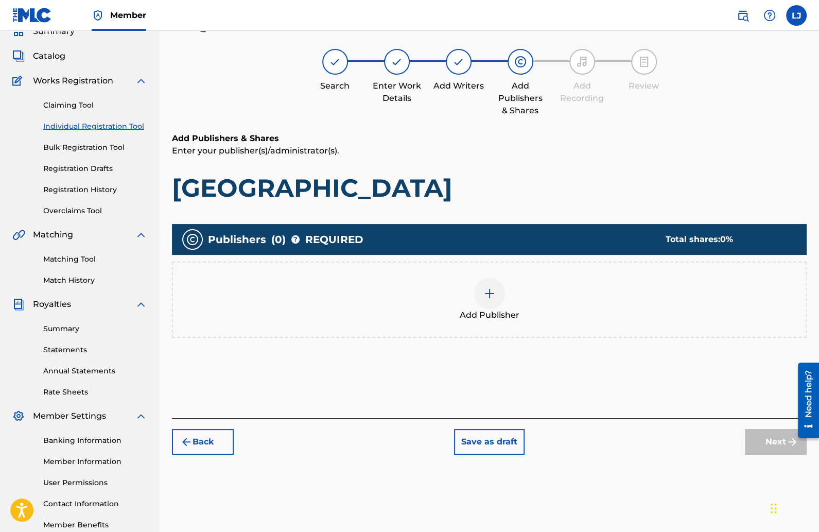
scroll to position [46, 0]
click at [490, 294] on img at bounding box center [489, 293] width 12 height 12
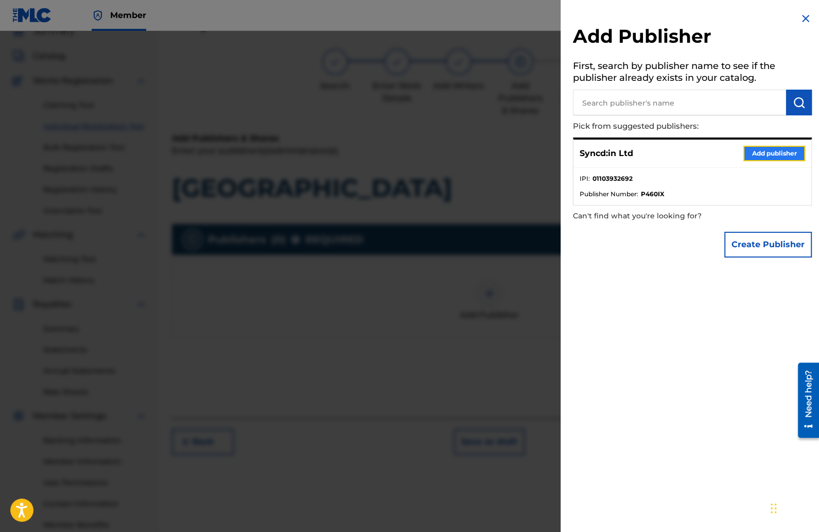
click at [751, 152] on button "Add publisher" at bounding box center [774, 153] width 62 height 15
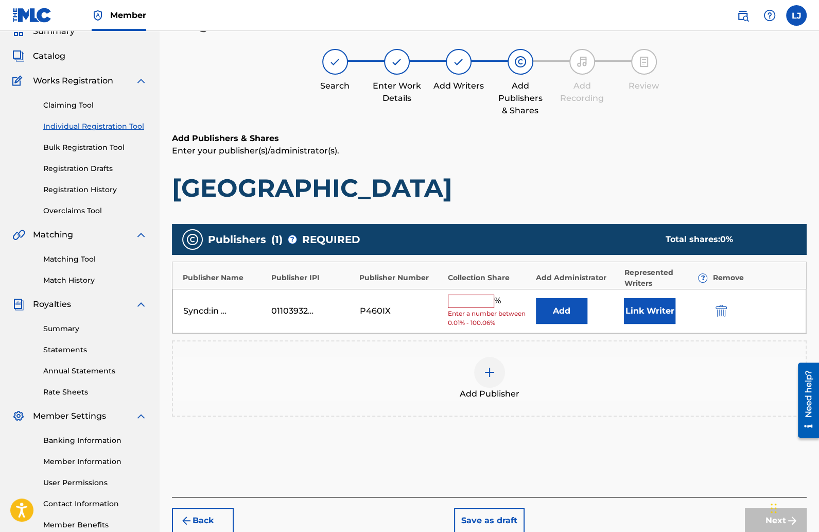
click at [474, 296] on input "text" at bounding box center [471, 300] width 46 height 13
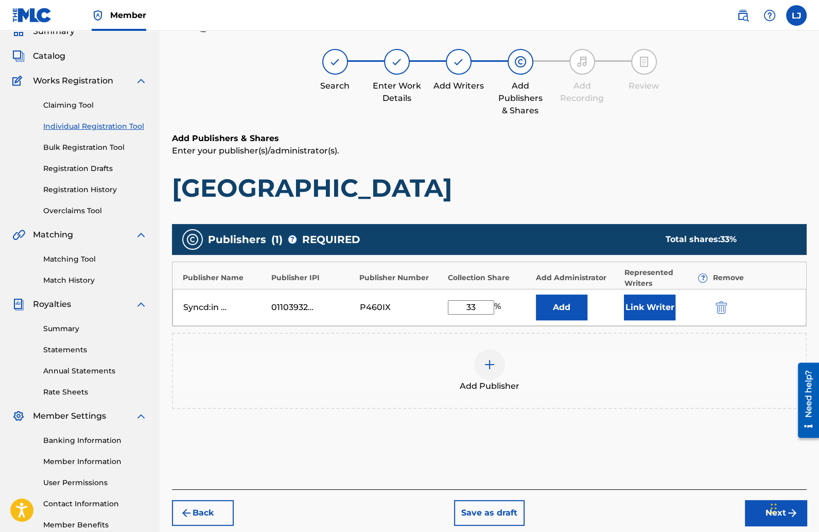
type input "33"
click at [536, 294] on button "Add" at bounding box center [561, 307] width 51 height 26
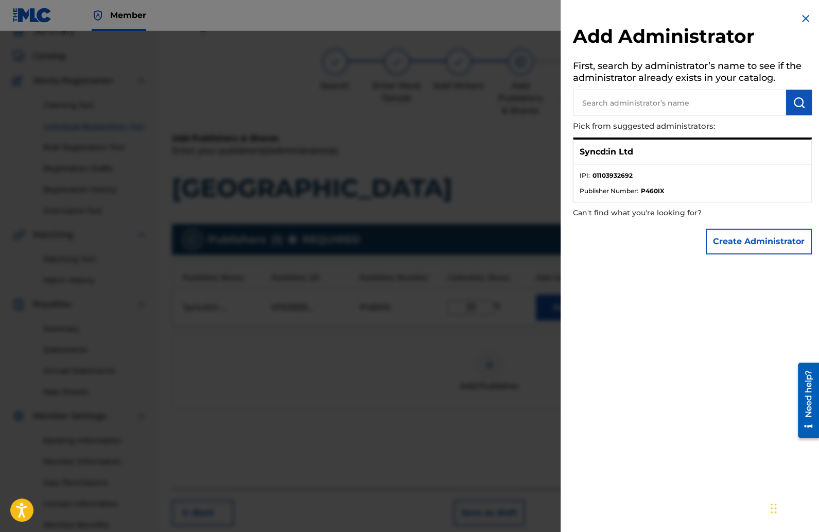
click at [714, 190] on li "Publisher Number : P460IX" at bounding box center [692, 190] width 225 height 9
click at [662, 180] on li "IPI : 01103932692" at bounding box center [692, 178] width 225 height 15
click at [801, 14] on img at bounding box center [806, 18] width 12 height 12
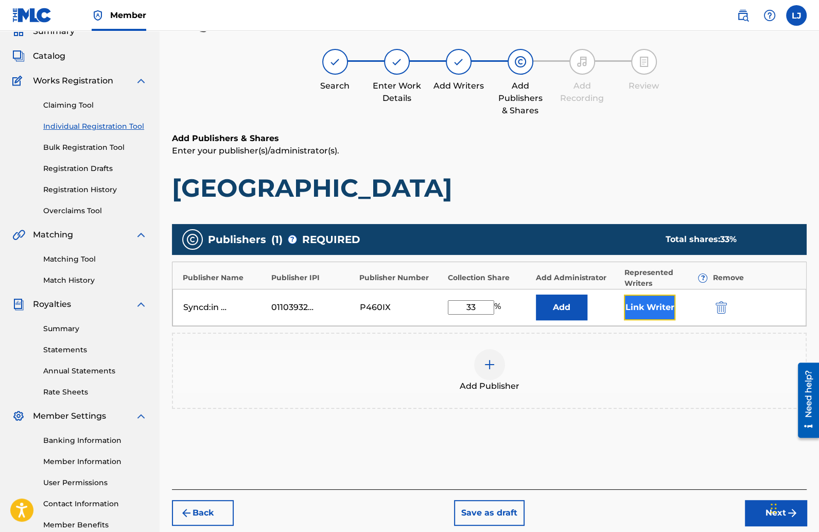
click at [640, 299] on button "Link Writer" at bounding box center [649, 307] width 51 height 26
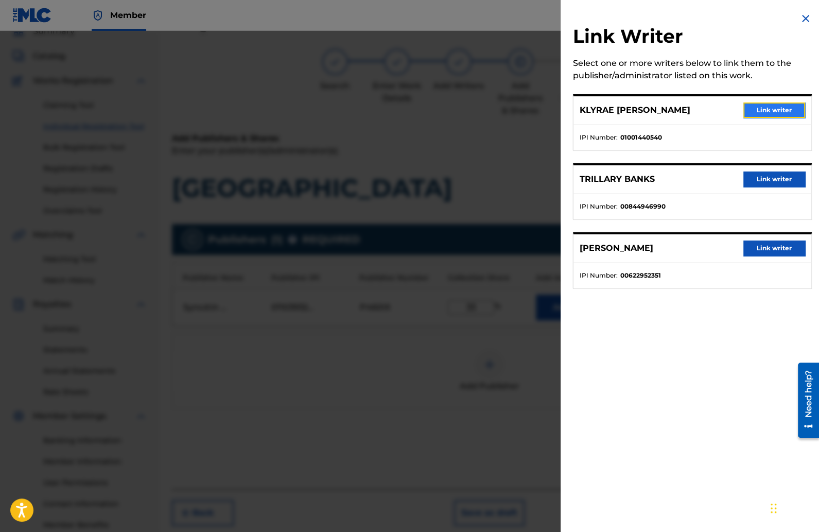
click at [765, 104] on button "Link writer" at bounding box center [774, 109] width 62 height 15
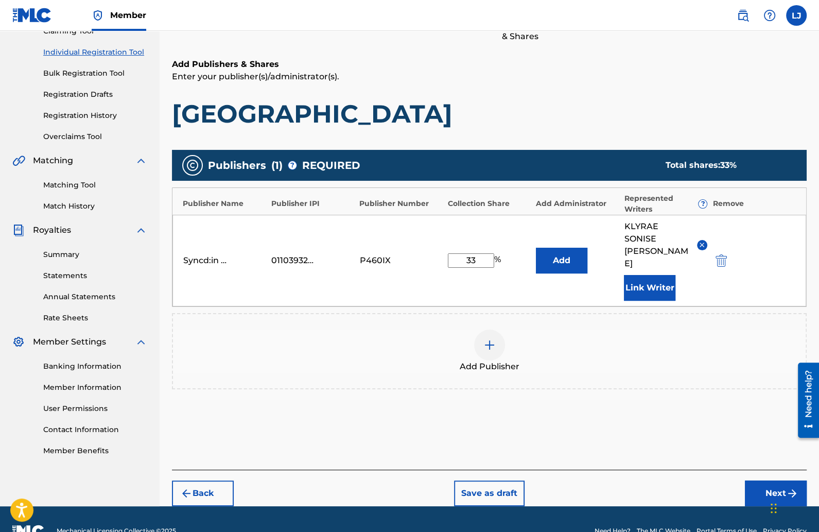
scroll to position [130, 0]
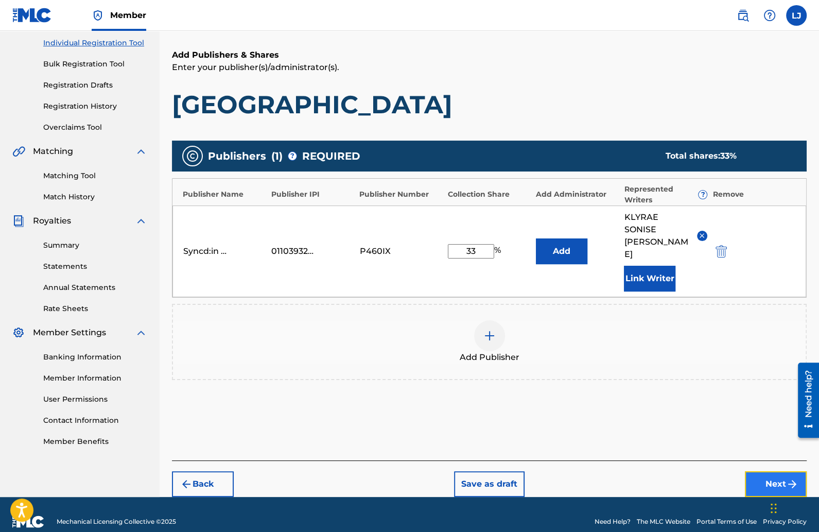
click at [755, 471] on button "Next" at bounding box center [776, 484] width 62 height 26
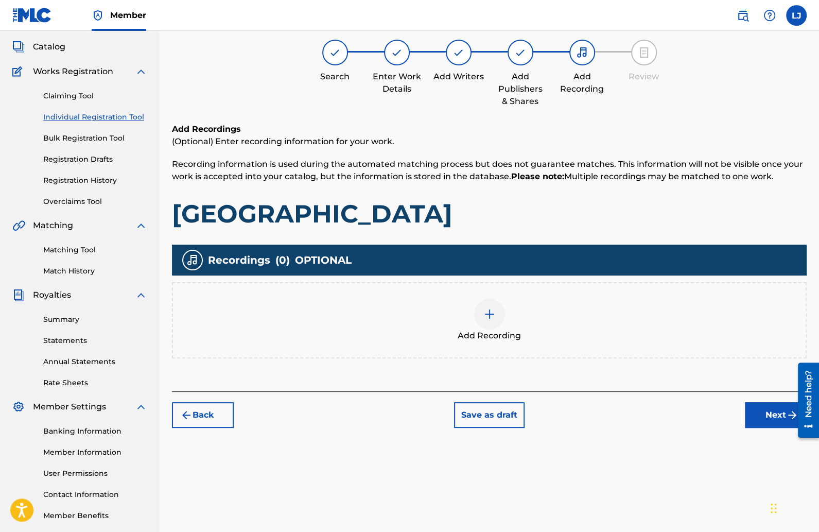
scroll to position [46, 0]
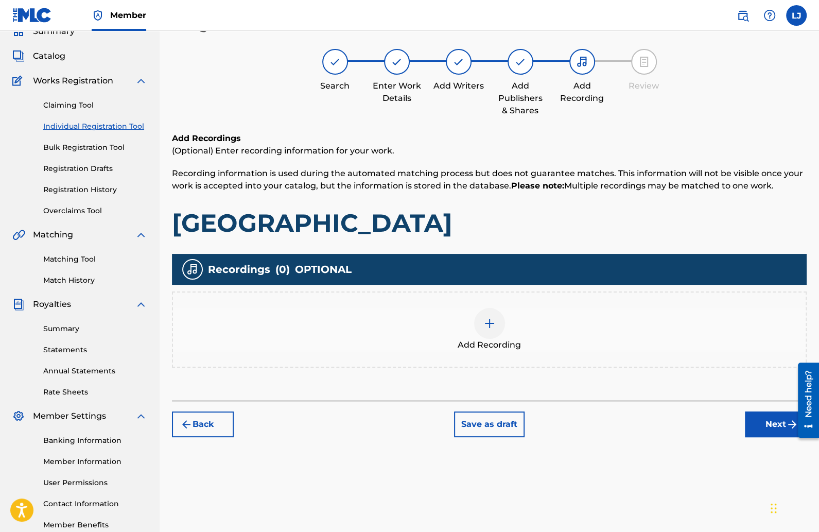
click at [485, 327] on img at bounding box center [489, 323] width 12 height 12
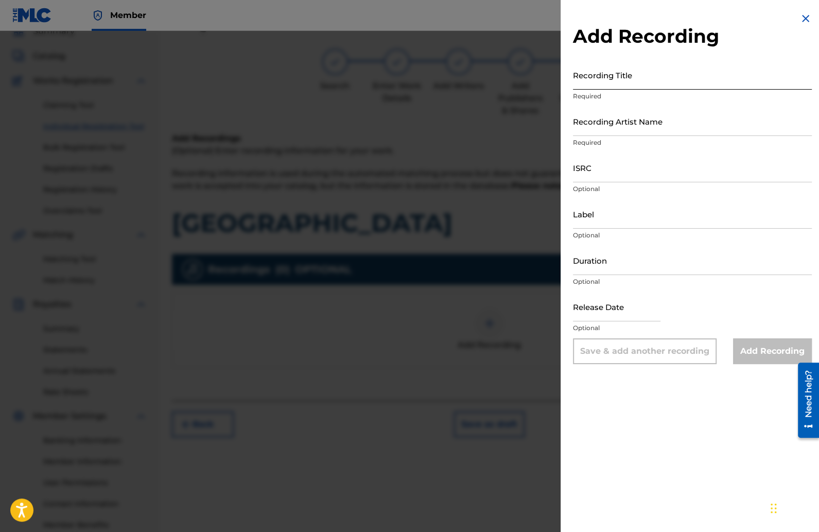
click at [604, 84] on input "Recording Title" at bounding box center [692, 74] width 239 height 29
type input "[GEOGRAPHIC_DATA]"
click at [603, 124] on input "Recording Artist Name" at bounding box center [692, 121] width 239 height 29
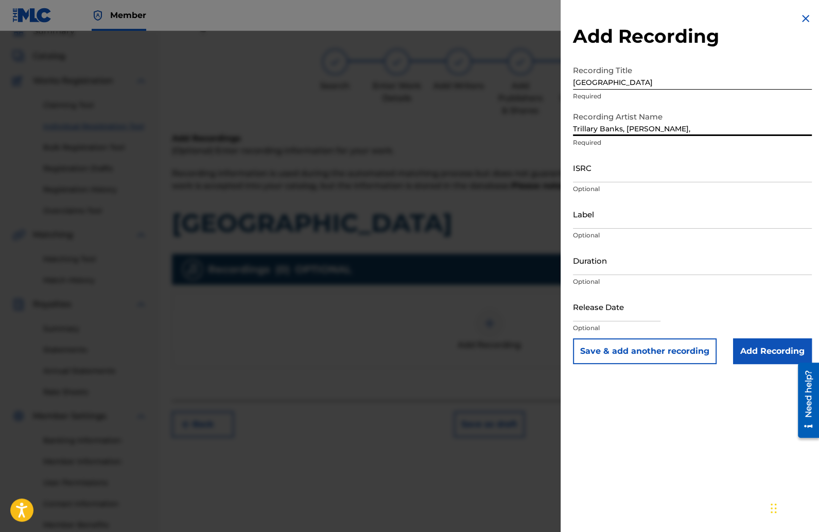
click at [659, 128] on input "Trillary Banks, [PERSON_NAME]," at bounding box center [692, 121] width 239 height 29
type input "Trillary Banks, [PERSON_NAME]"
click at [636, 159] on input "ISRC" at bounding box center [692, 167] width 239 height 29
paste input "QzZeb2422219"
type input "QzZeb2422219"
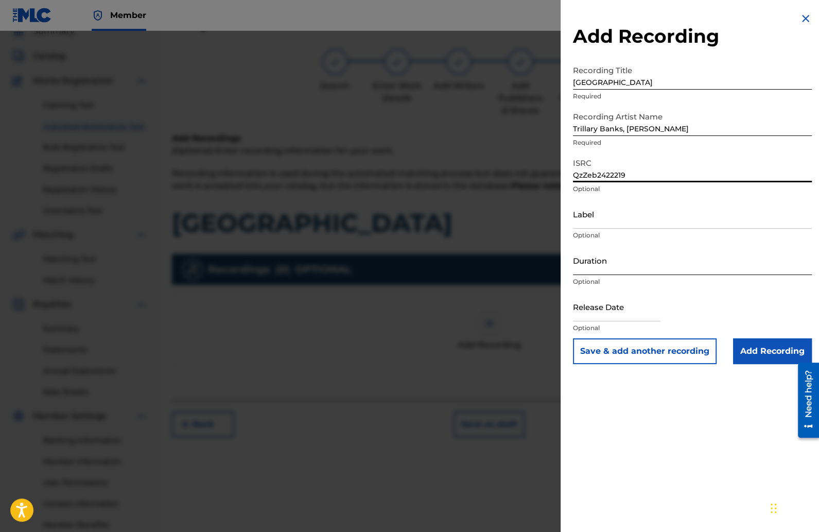
click at [603, 263] on input "Duration" at bounding box center [692, 260] width 239 height 29
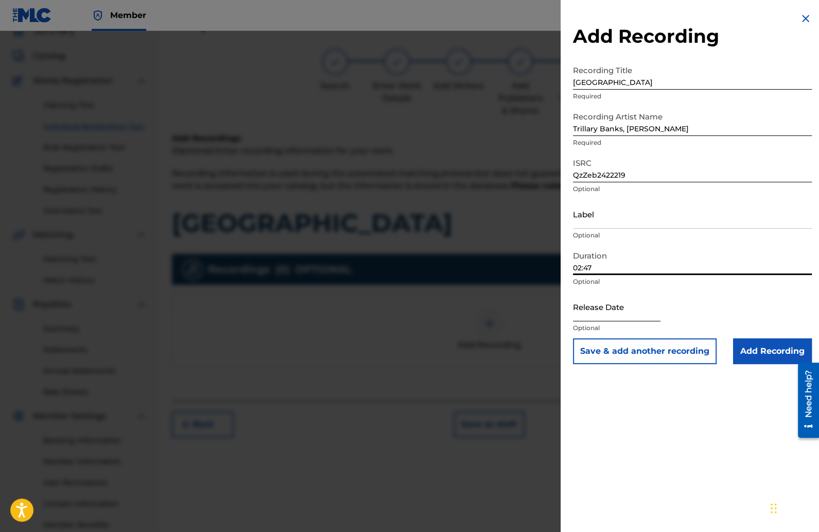
type input "02:47"
click at [608, 317] on input "text" at bounding box center [617, 306] width 88 height 29
select select "8"
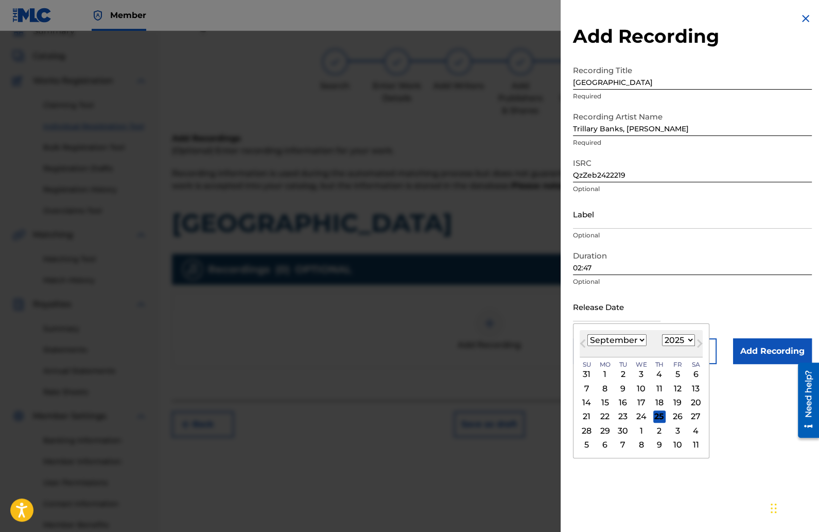
click at [640, 341] on select "January February March April May June July August September October November De…" at bounding box center [616, 340] width 59 height 12
click at [687, 340] on select "1900 1901 1902 1903 1904 1905 1906 1907 1908 1909 1910 1911 1912 1913 1914 1915…" at bounding box center [678, 340] width 33 height 12
select select "2024"
click at [664, 334] on select "1900 1901 1902 1903 1904 1905 1906 1907 1908 1909 1910 1911 1912 1913 1914 1915…" at bounding box center [678, 340] width 33 height 12
click at [637, 341] on select "January February March April May June July August September October November De…" at bounding box center [616, 340] width 59 height 12
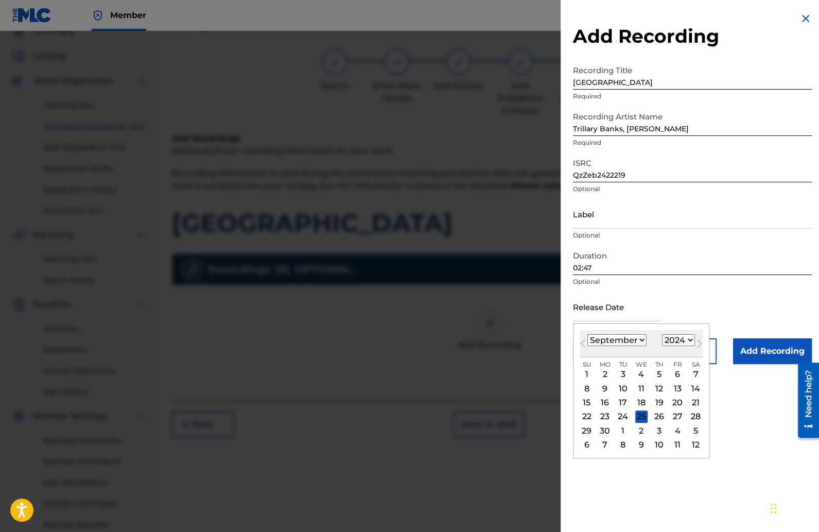
select select "11"
click at [587, 334] on select "January February March April May June July August September October November De…" at bounding box center [616, 340] width 59 height 12
click at [621, 387] on div "10" at bounding box center [623, 388] width 12 height 12
type input "[DATE]"
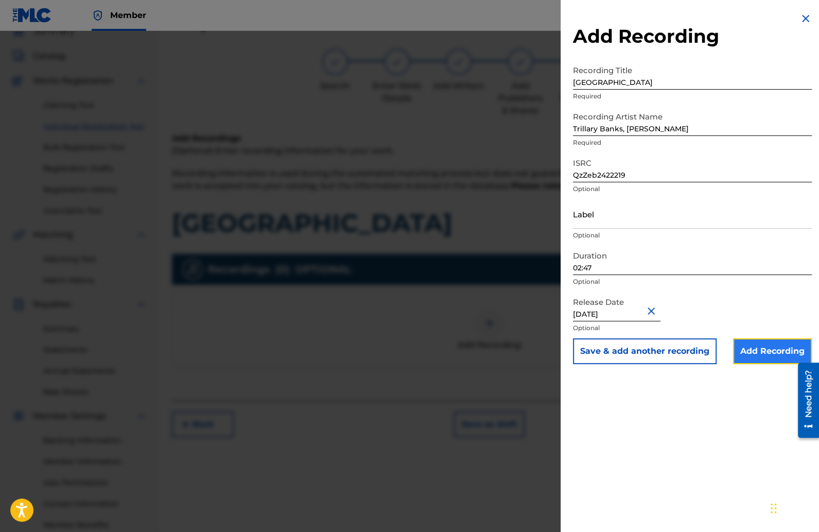
click at [750, 343] on input "Add Recording" at bounding box center [772, 351] width 79 height 26
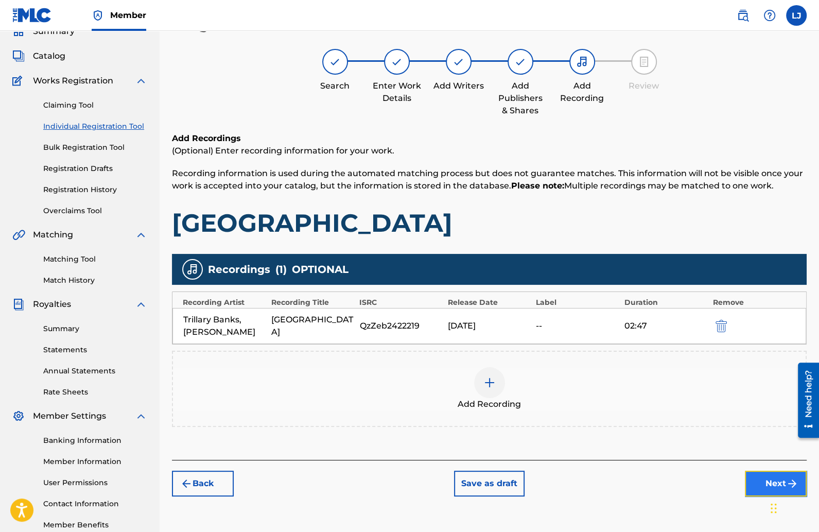
click at [760, 482] on button "Next" at bounding box center [776, 484] width 62 height 26
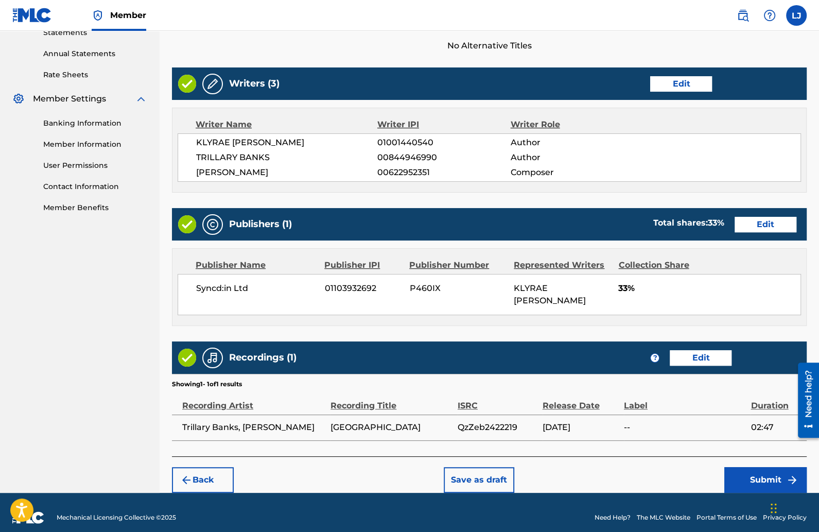
scroll to position [371, 0]
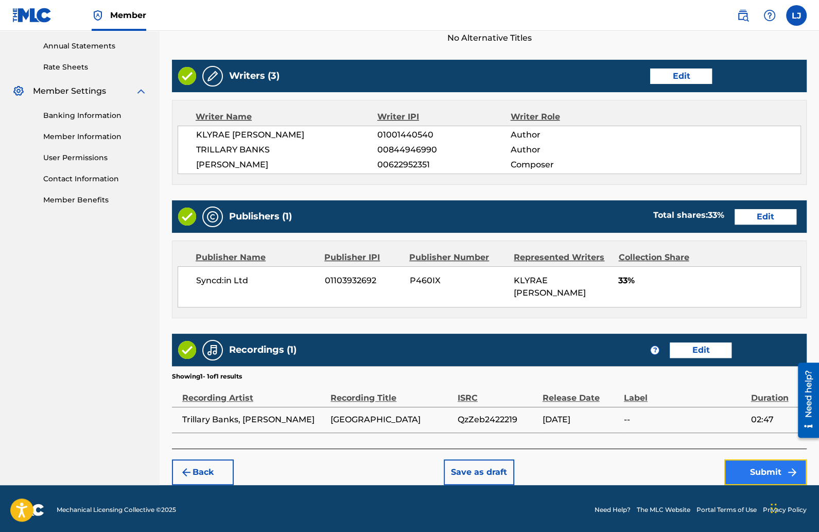
click at [756, 465] on button "Submit" at bounding box center [765, 472] width 82 height 26
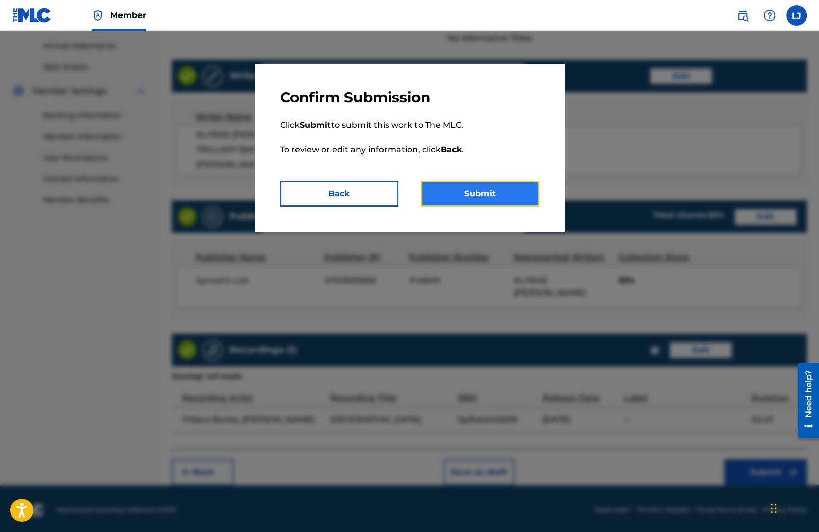
click at [492, 195] on button "Submit" at bounding box center [480, 194] width 118 height 26
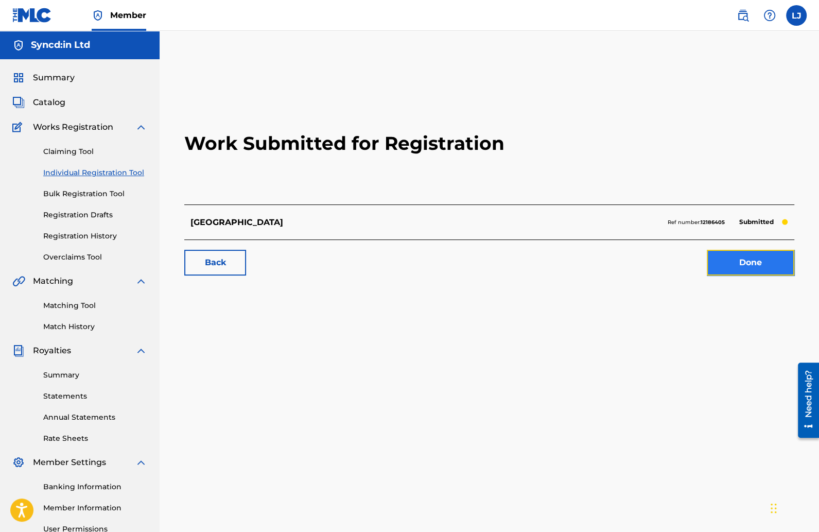
click at [741, 262] on link "Done" at bounding box center [751, 263] width 88 height 26
